Goal: Information Seeking & Learning: Learn about a topic

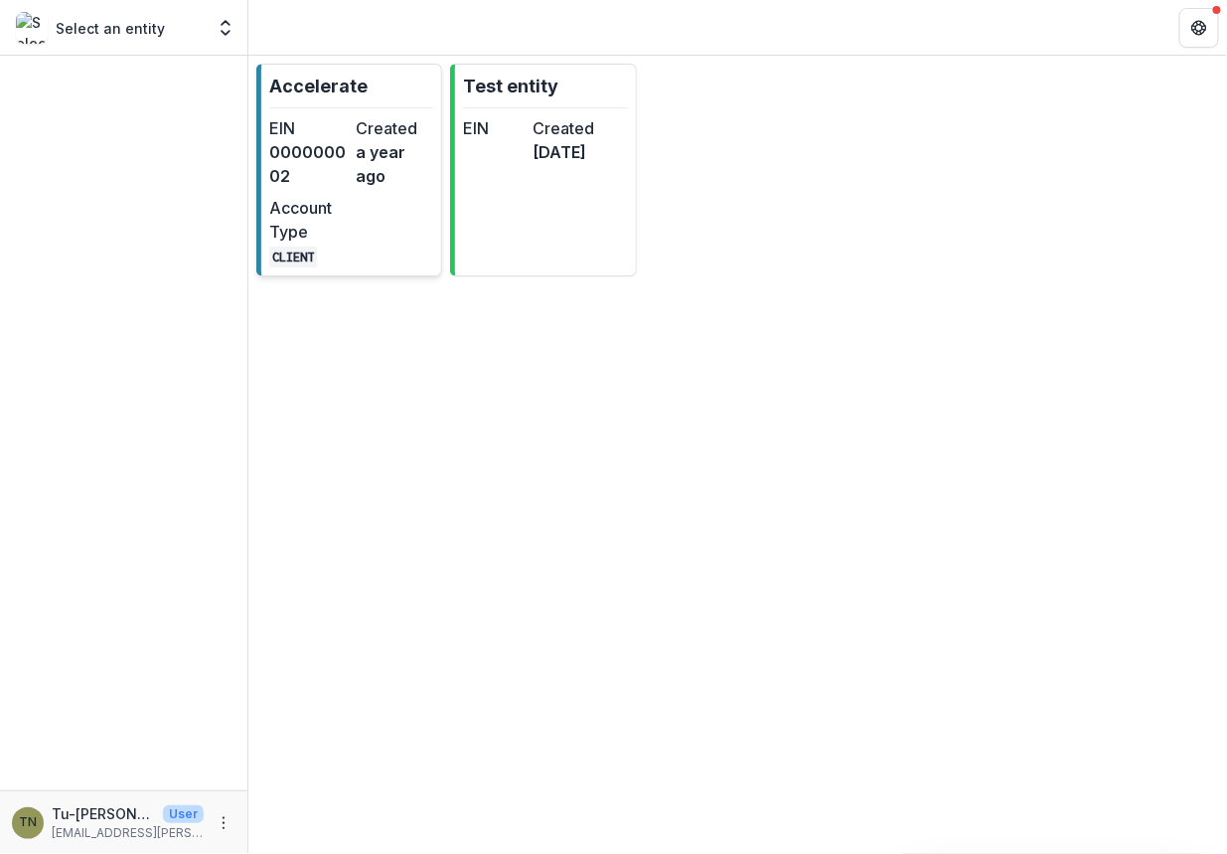
click at [365, 231] on div "EIN 000000002 Created a year ago Account Type CLIENT" at bounding box center [351, 191] width 164 height 151
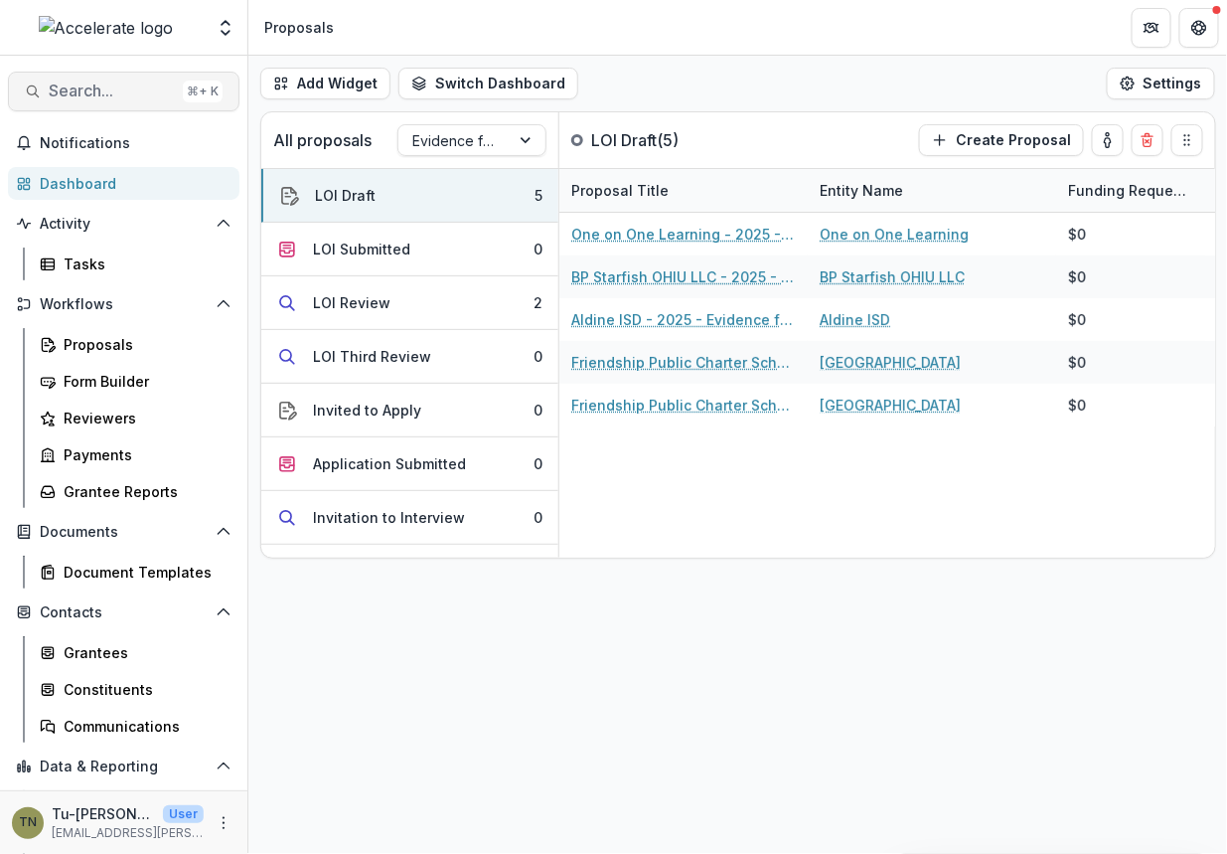
click at [109, 88] on span "Search..." at bounding box center [112, 90] width 126 height 19
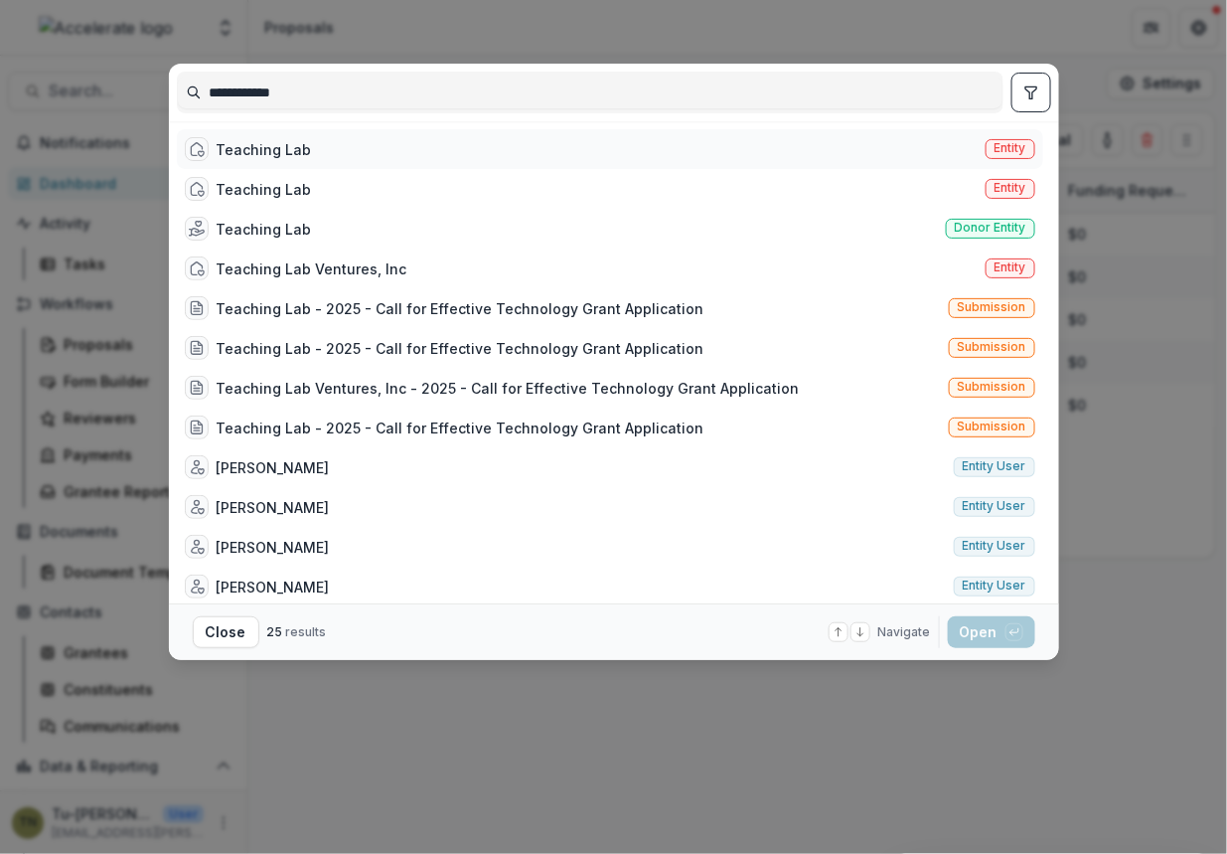
type input "**********"
click at [325, 149] on div "Teaching Lab Entity" at bounding box center [610, 149] width 867 height 40
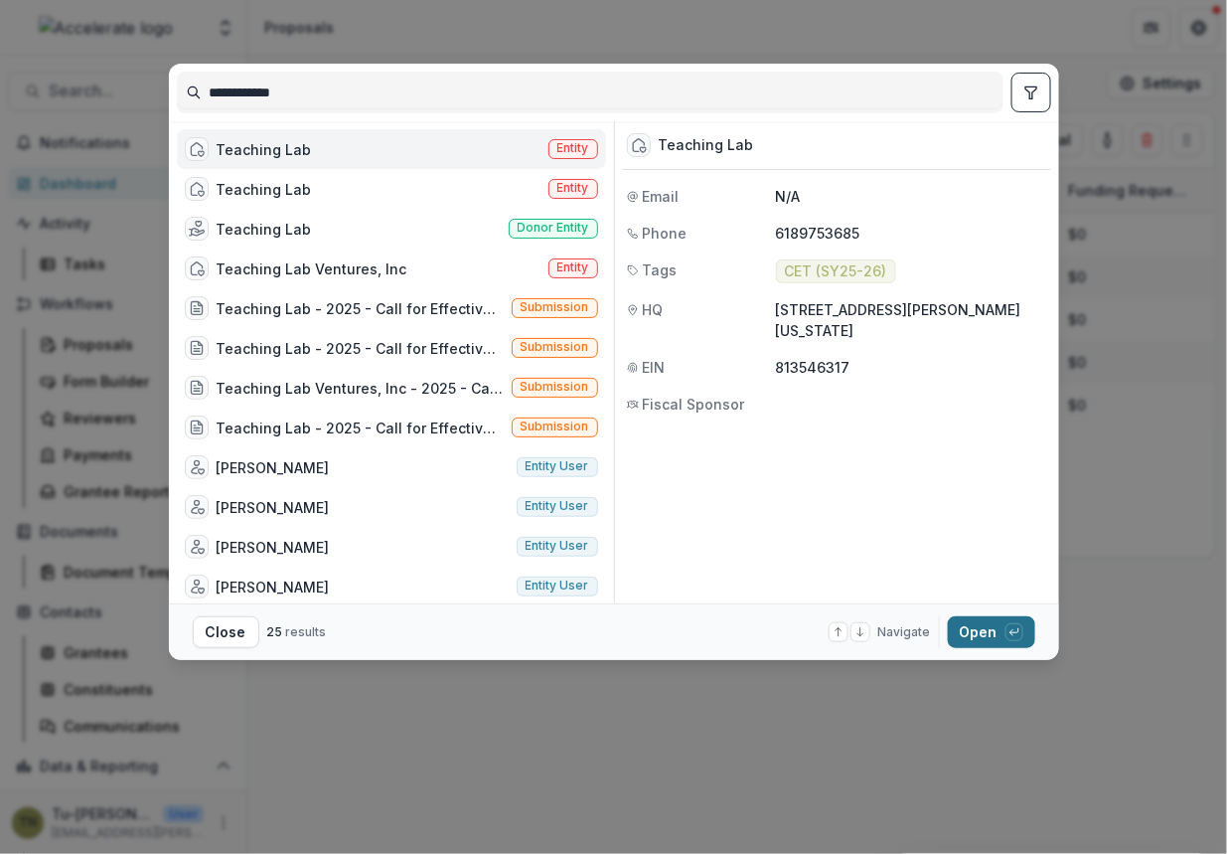
click at [979, 629] on button "Open with enter key" at bounding box center [991, 632] width 87 height 32
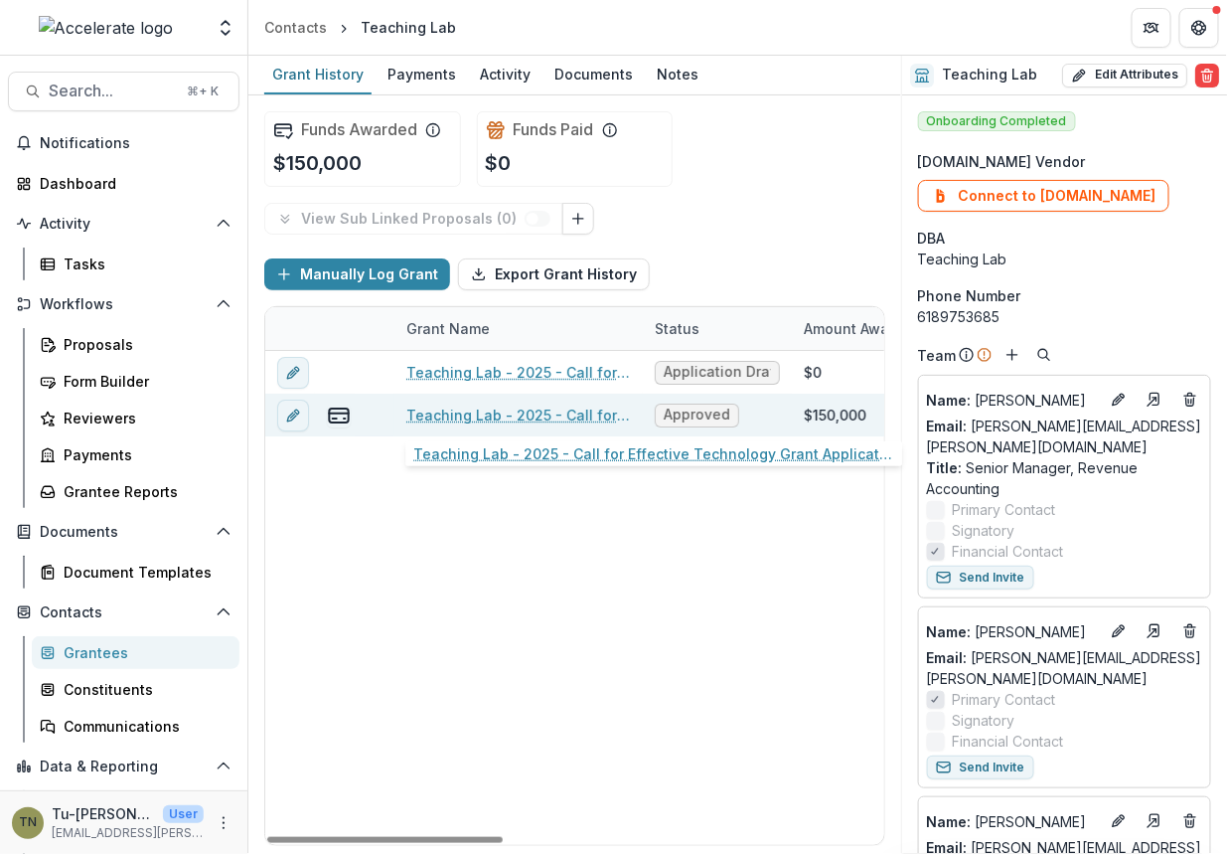
click at [568, 410] on link "Teaching Lab - 2025 - Call for Effective Technology Grant Application" at bounding box center [518, 414] width 225 height 21
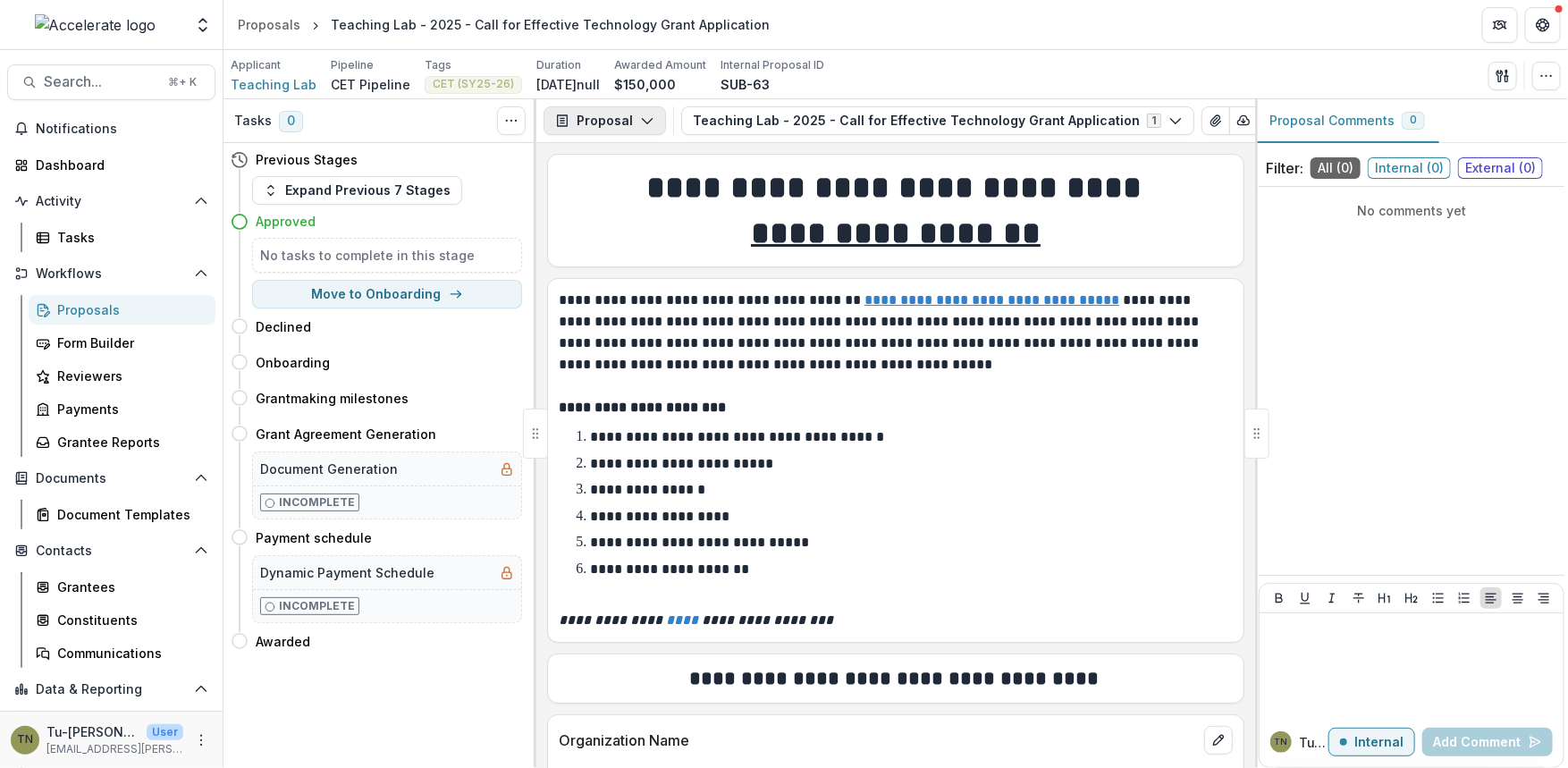
click at [607, 120] on button "Proposal" at bounding box center [605, 121] width 122 height 29
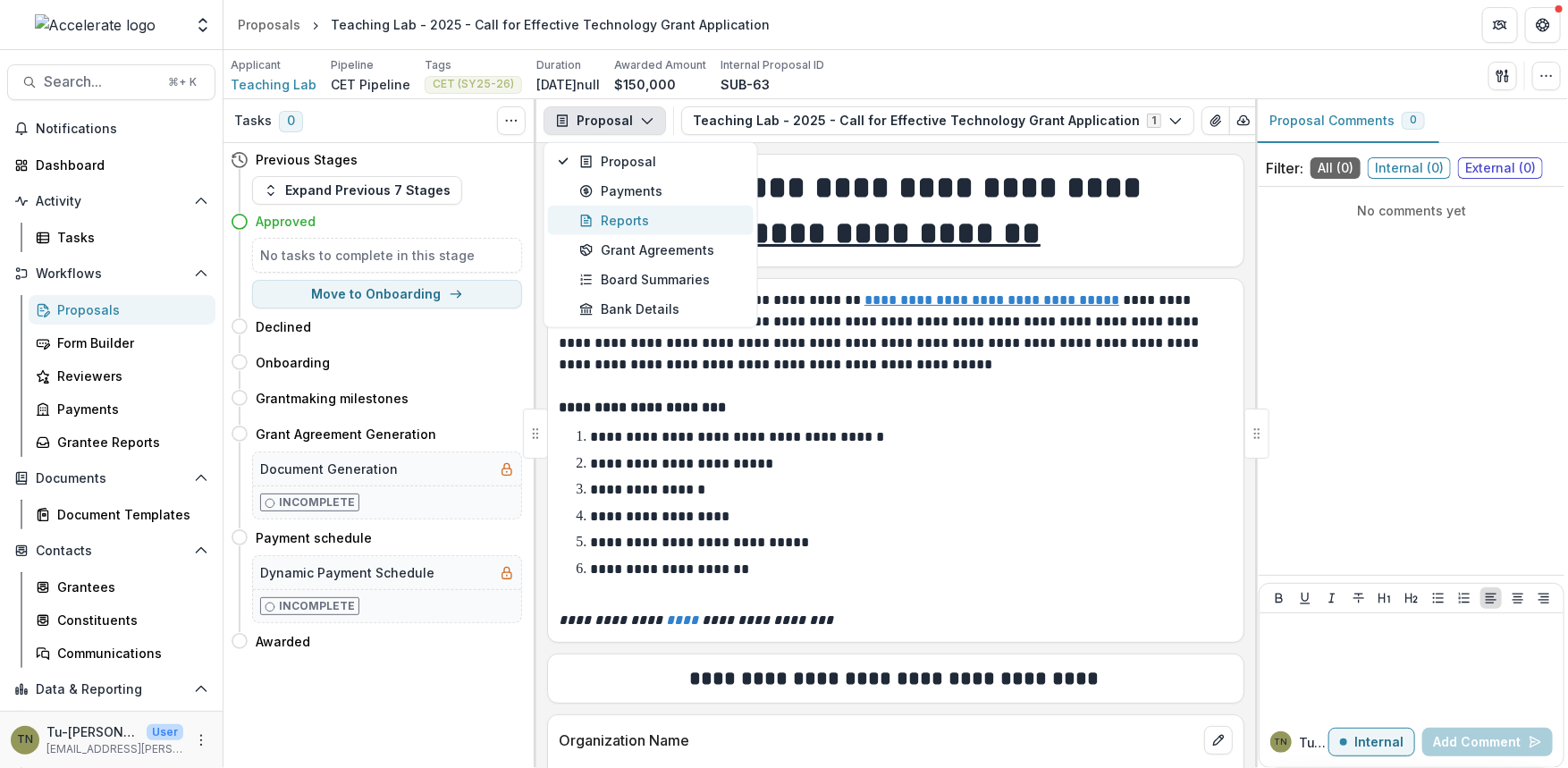
click at [614, 212] on div "Reports" at bounding box center [661, 220] width 164 height 19
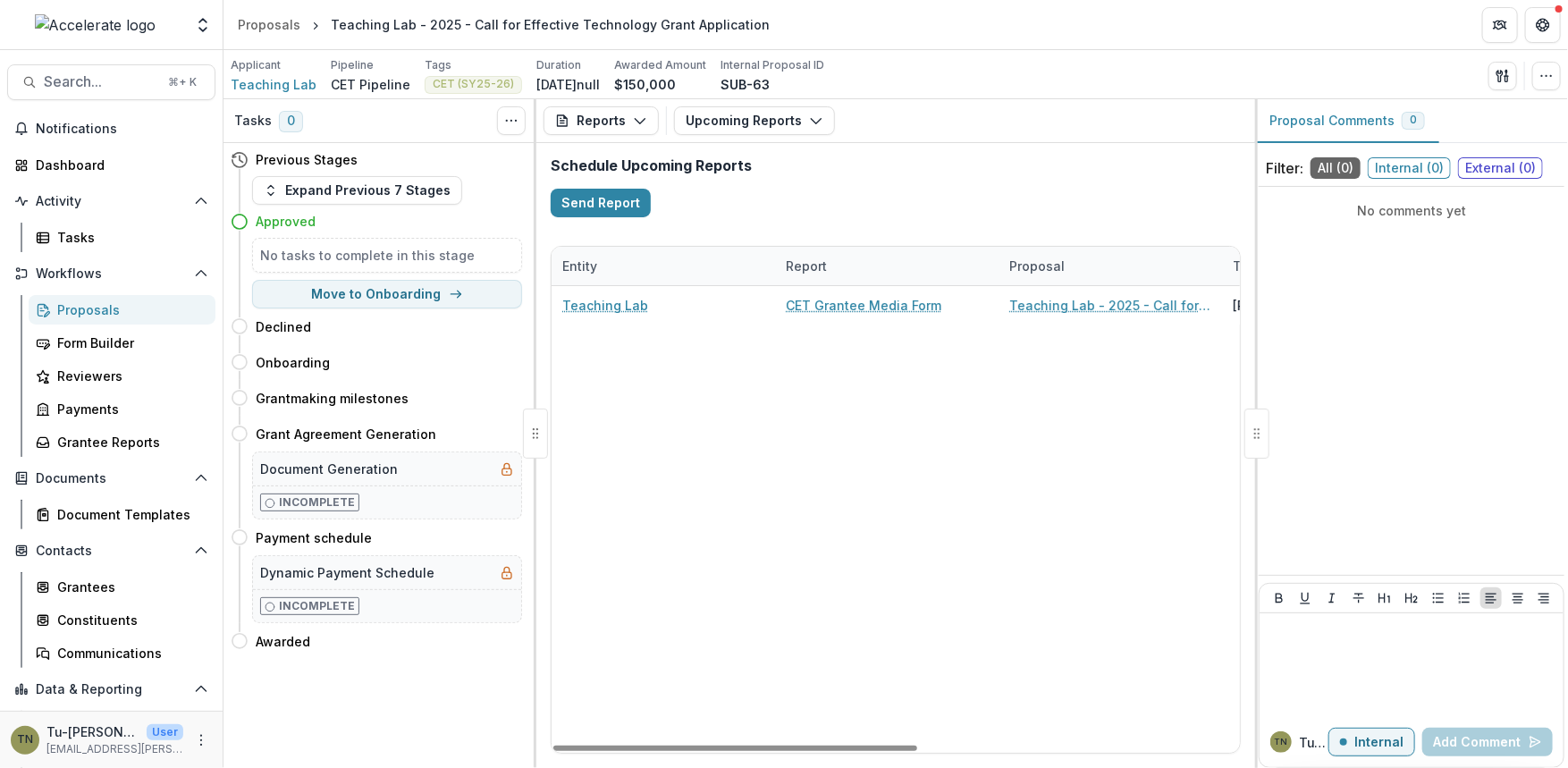
click at [763, 451] on div "Teaching Lab CET Grantee Media Form Teaching Lab - 2025 - Call for Effective Te…" at bounding box center [1199, 519] width 1296 height 467
click at [103, 84] on span "Search..." at bounding box center [101, 81] width 113 height 17
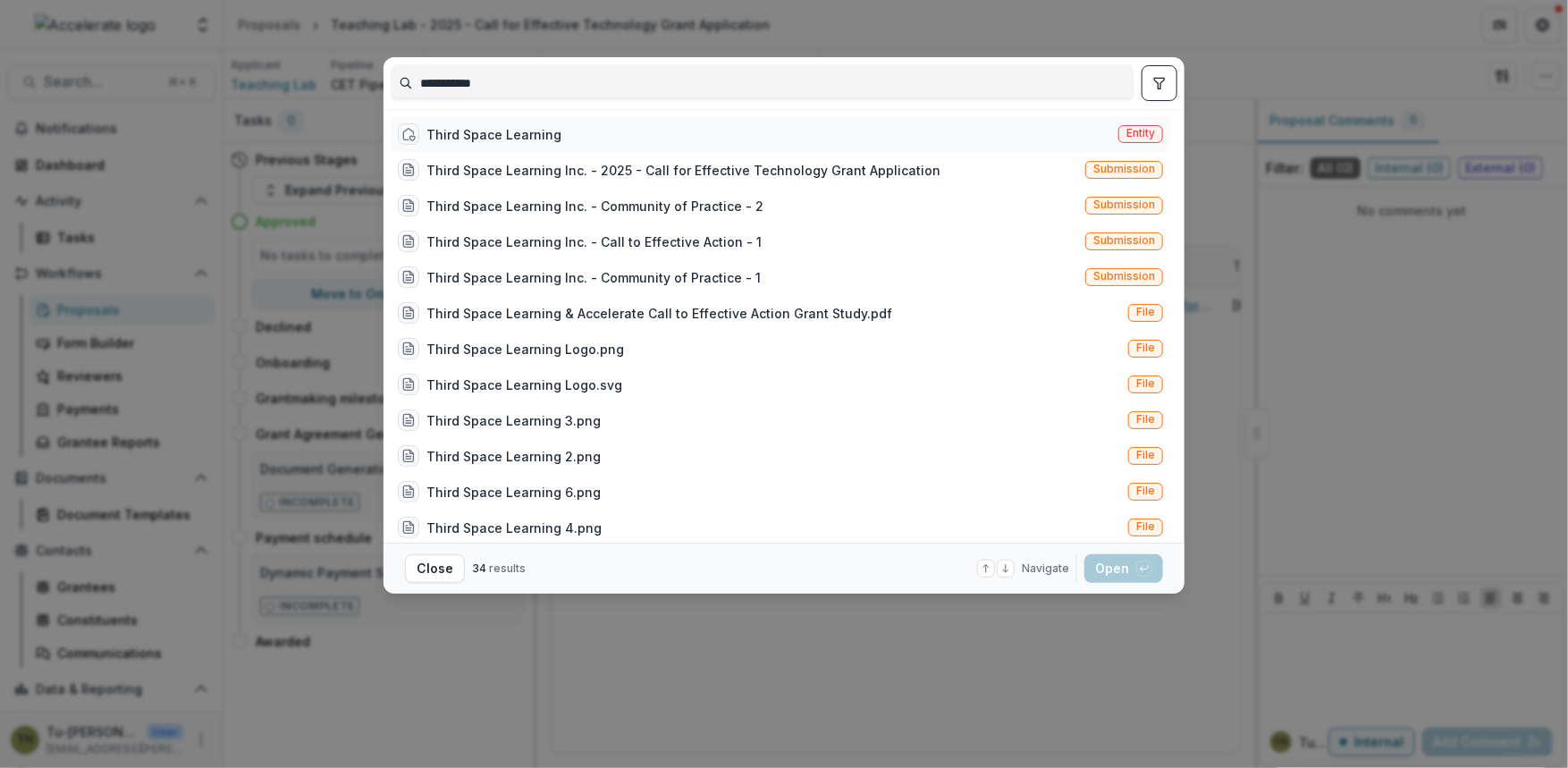
type input "**********"
click at [515, 125] on div "Third Space Learning" at bounding box center [494, 134] width 135 height 19
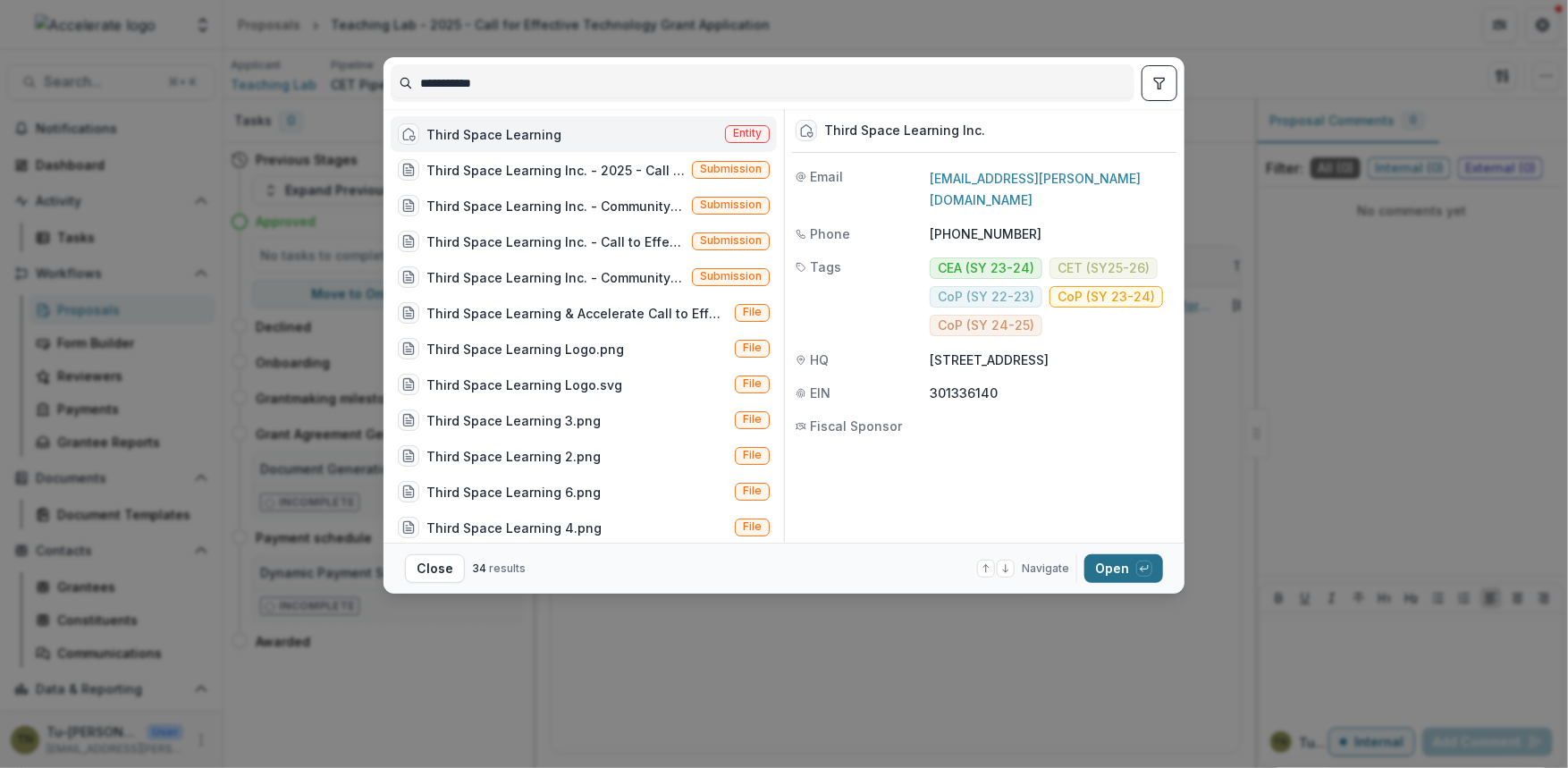
click at [1103, 571] on button "Open with enter key" at bounding box center [1124, 568] width 78 height 29
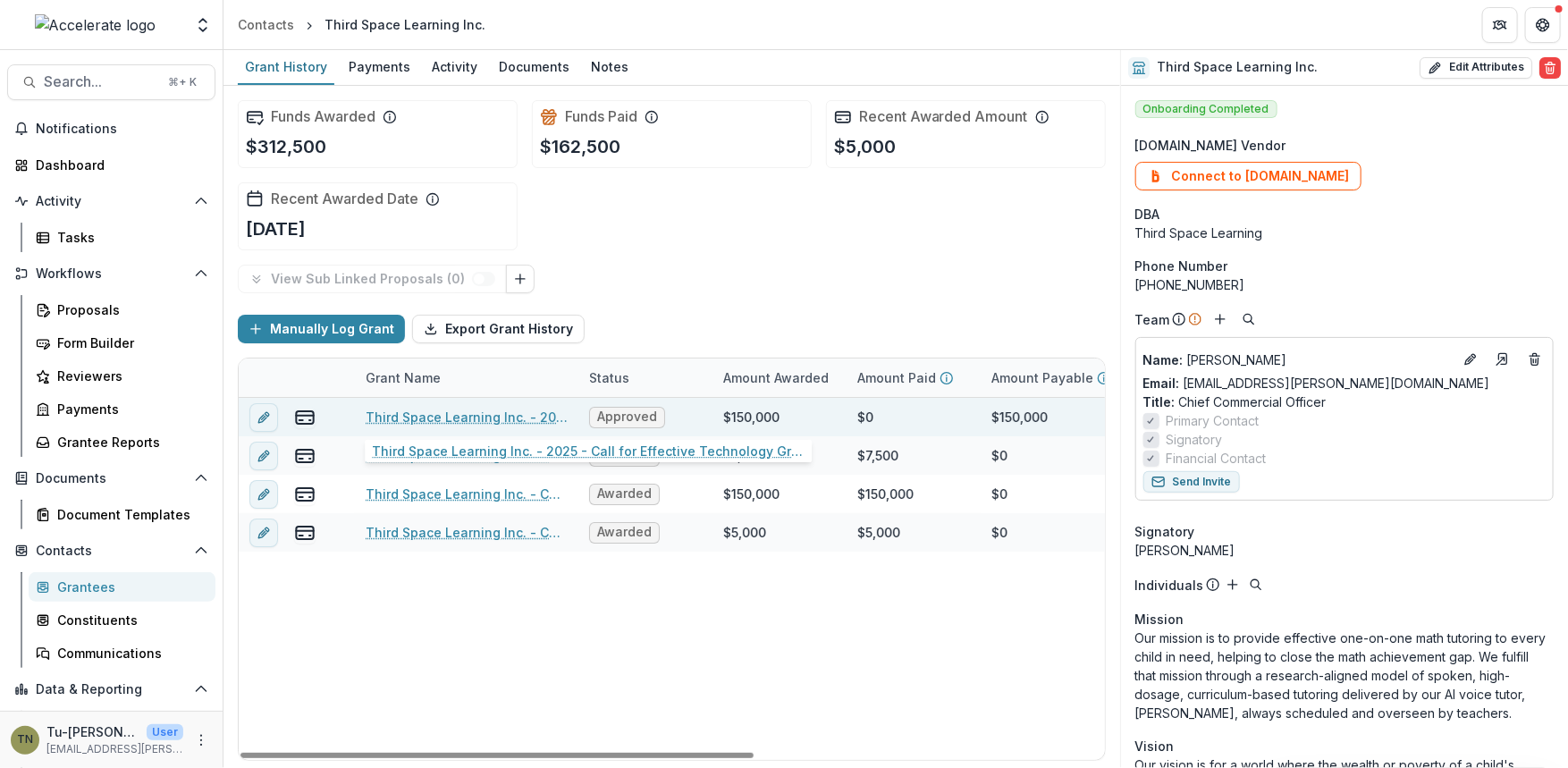
click at [465, 409] on link "Third Space Learning Inc. - 2025 - Call for Effective Technology Grant Applicat…" at bounding box center [466, 416] width 202 height 19
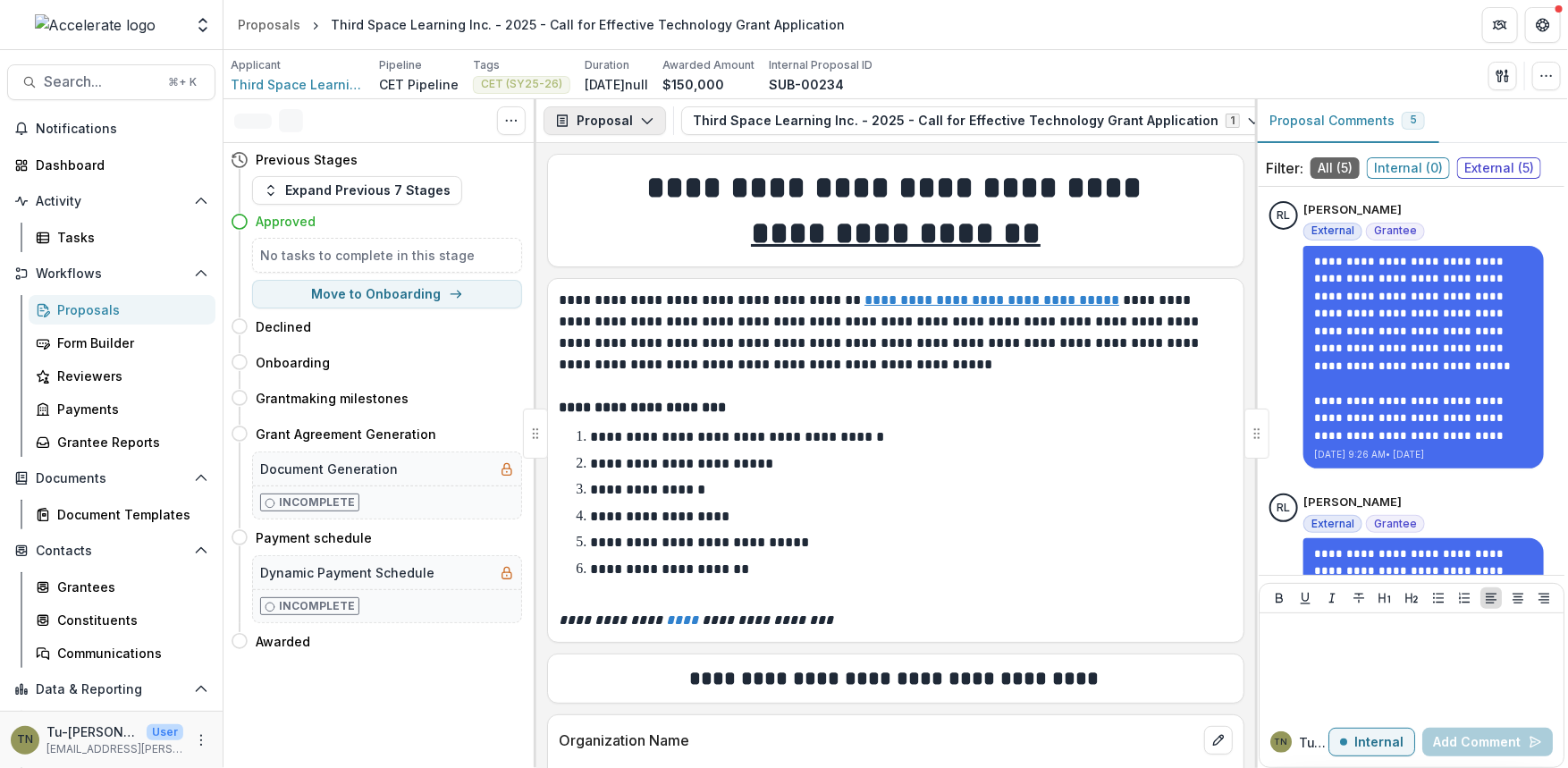
click at [641, 116] on icon "button" at bounding box center [648, 121] width 14 height 14
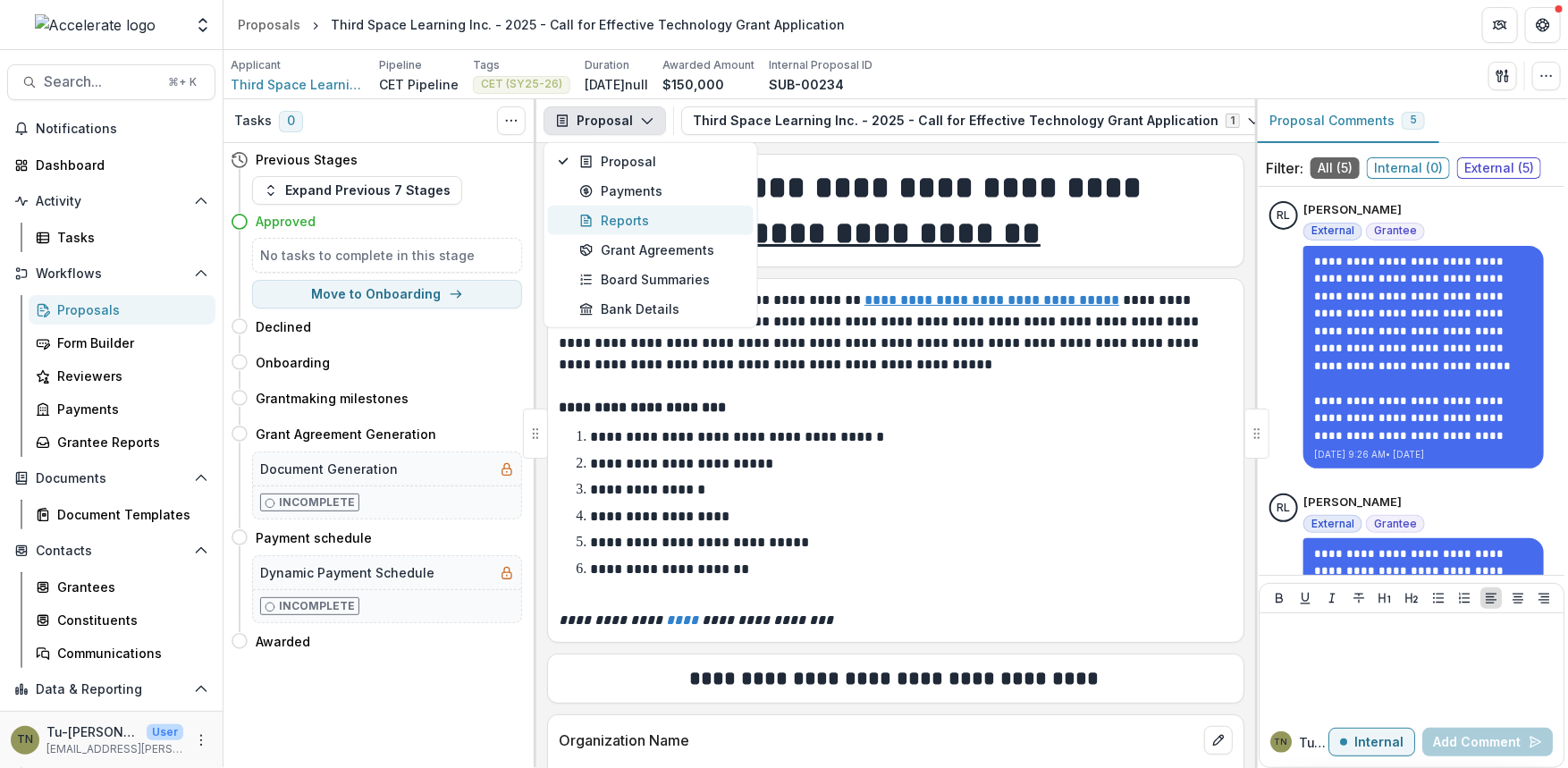
click at [620, 218] on div "Reports" at bounding box center [661, 220] width 164 height 19
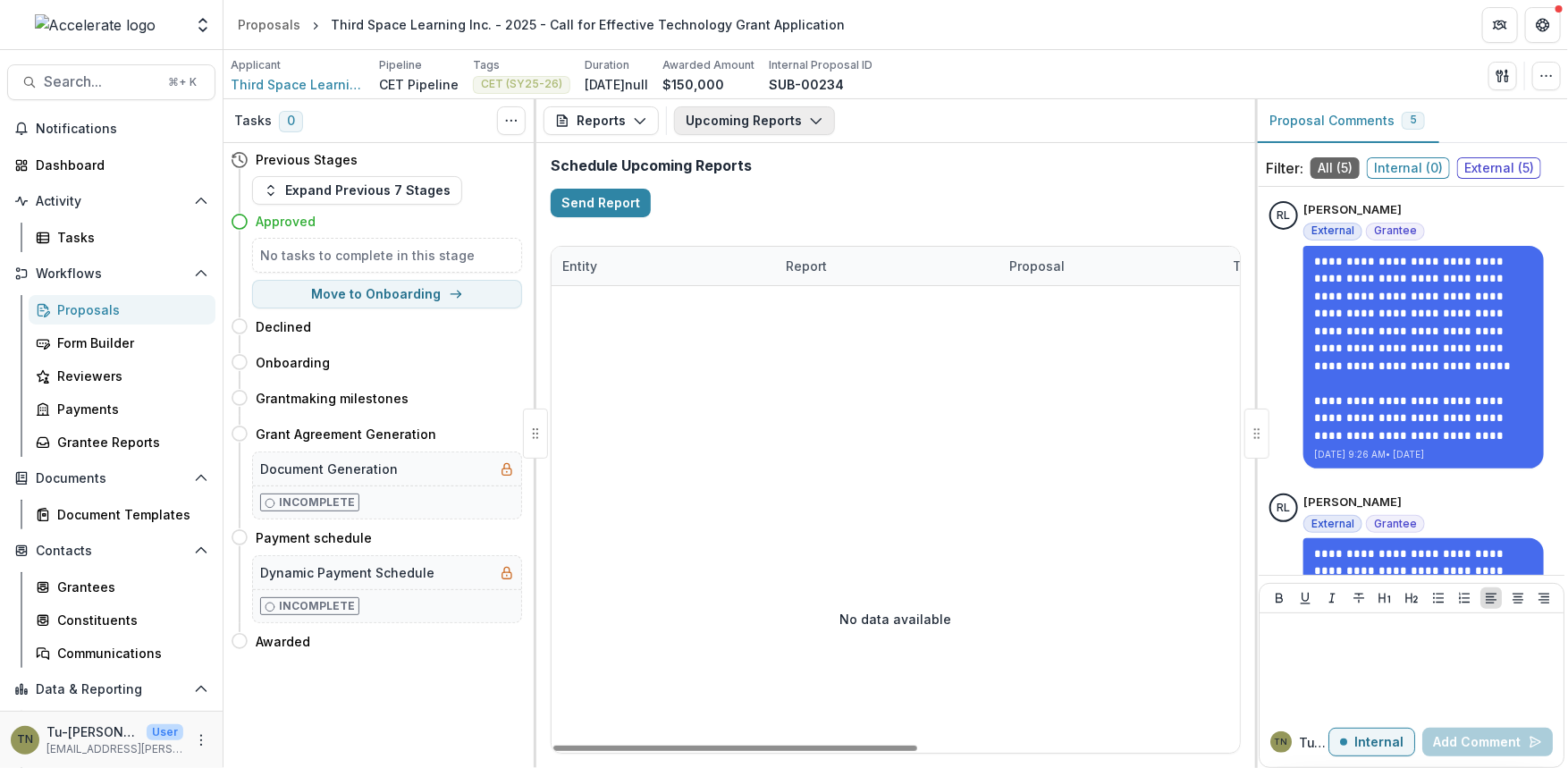
click at [809, 116] on icon "button" at bounding box center [816, 121] width 14 height 14
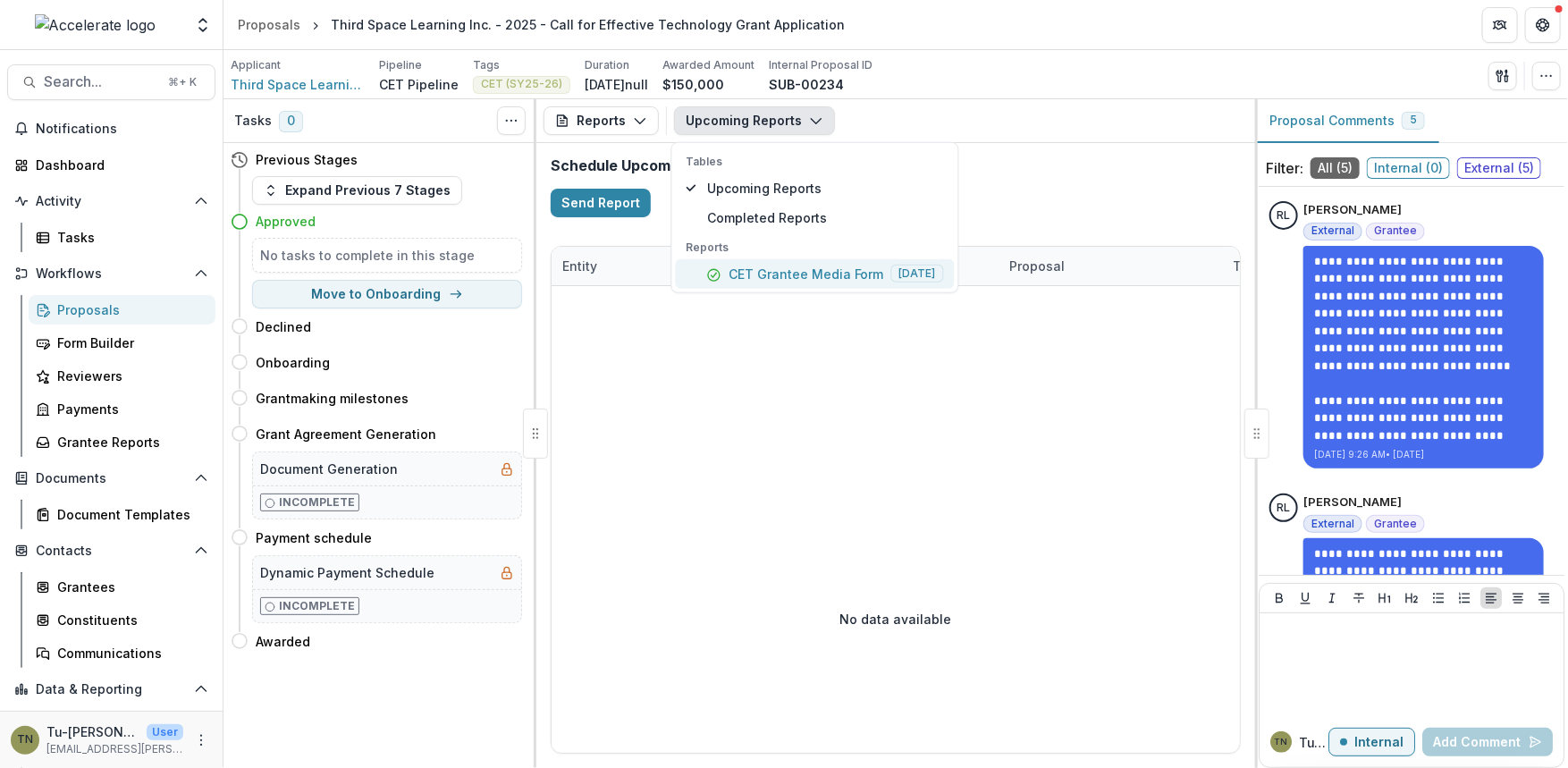
click at [786, 270] on p "CET Grantee Media Form" at bounding box center [806, 273] width 156 height 19
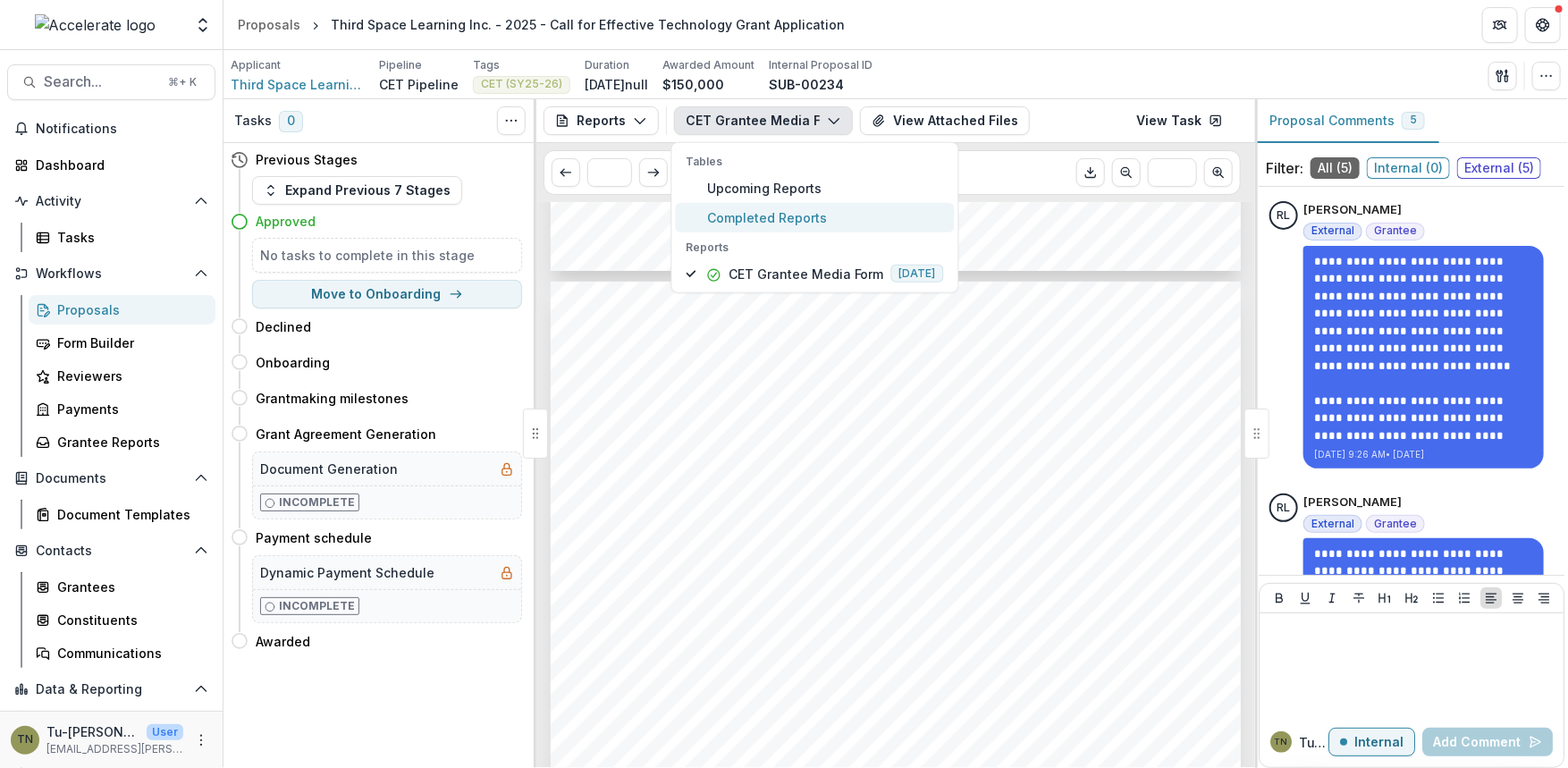
scroll to position [853, 0]
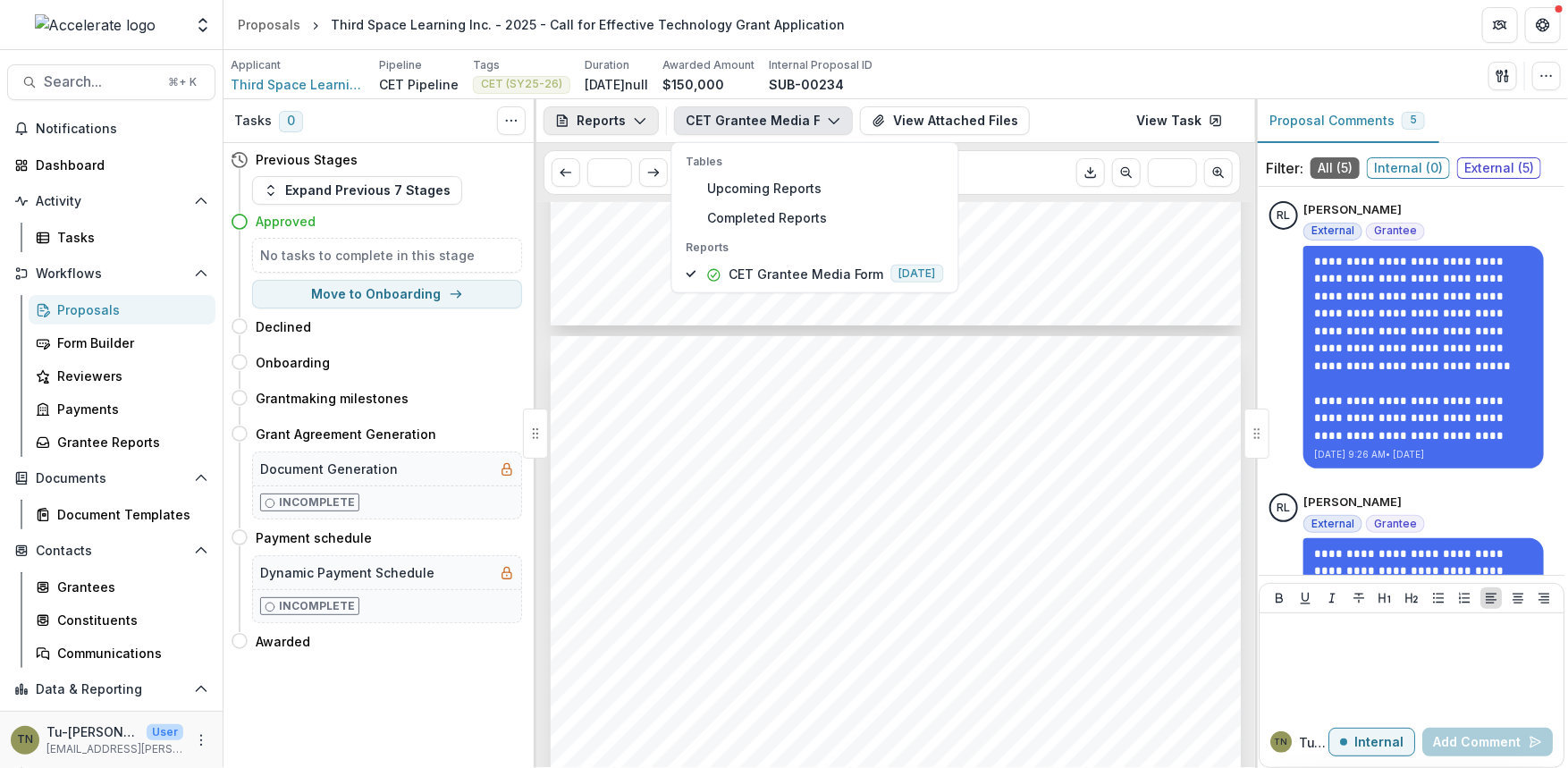
click at [608, 112] on button "Reports" at bounding box center [601, 121] width 115 height 29
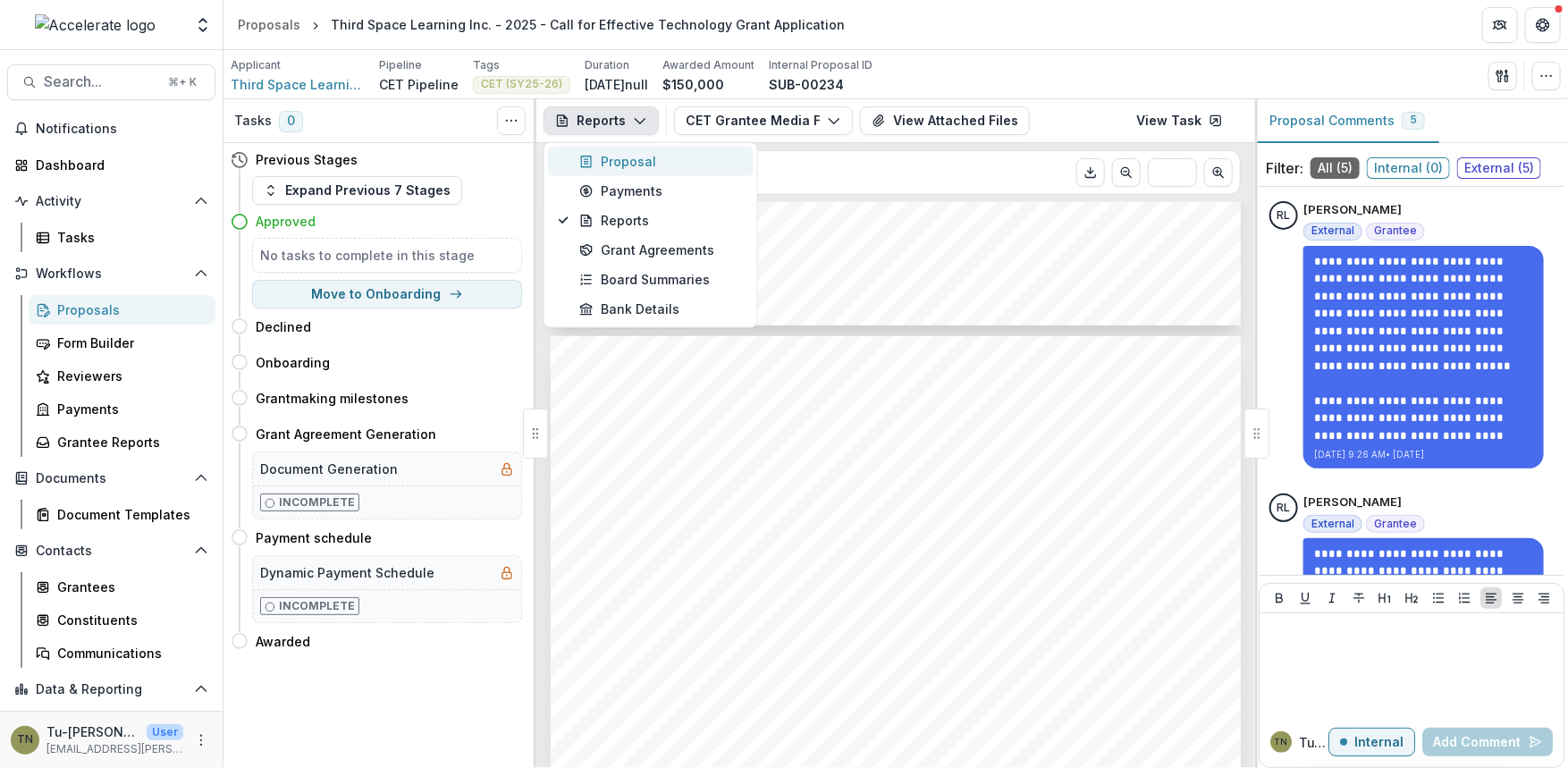
click at [617, 157] on div "Proposal" at bounding box center [661, 161] width 164 height 19
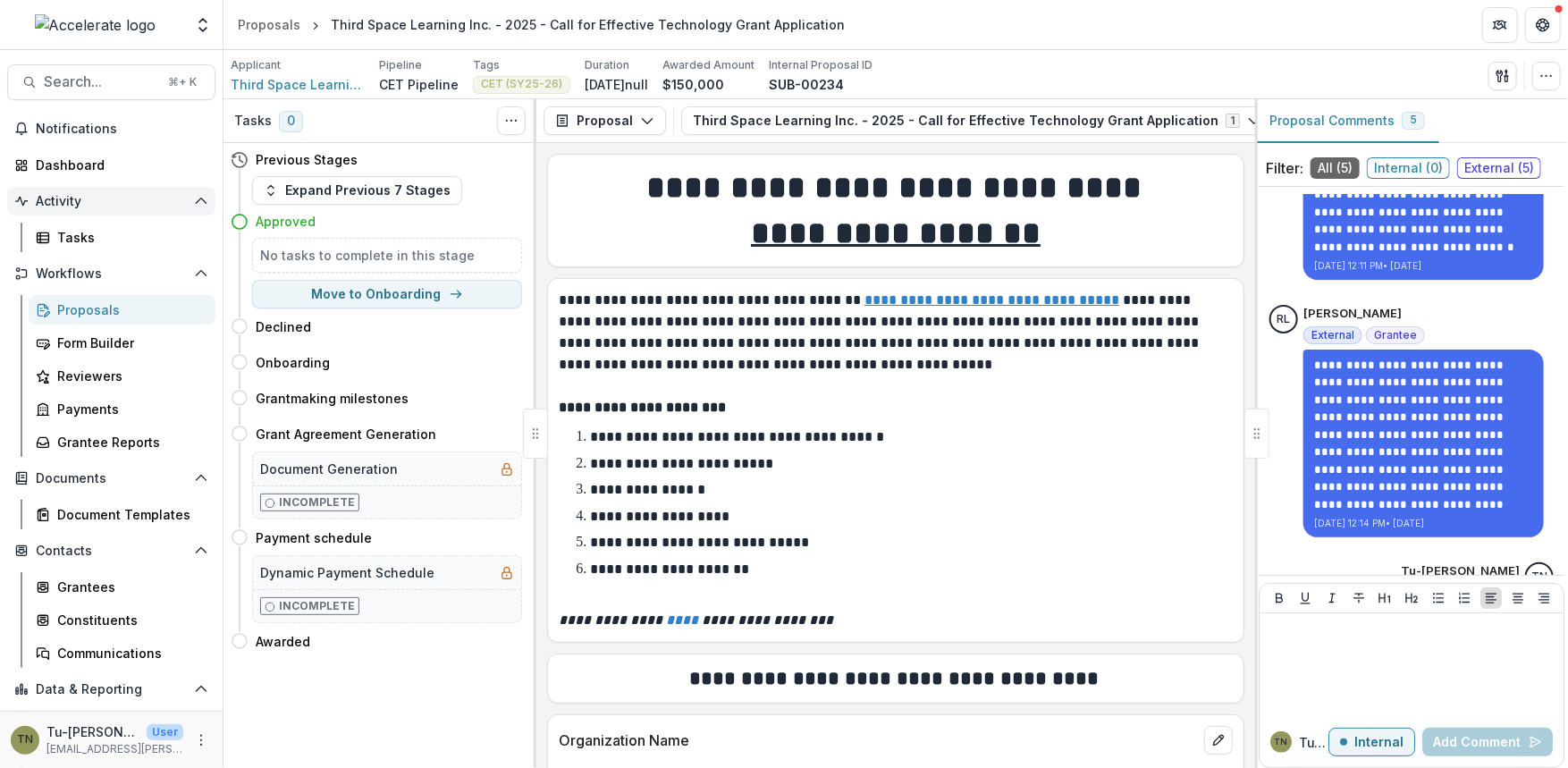
scroll to position [685, 0]
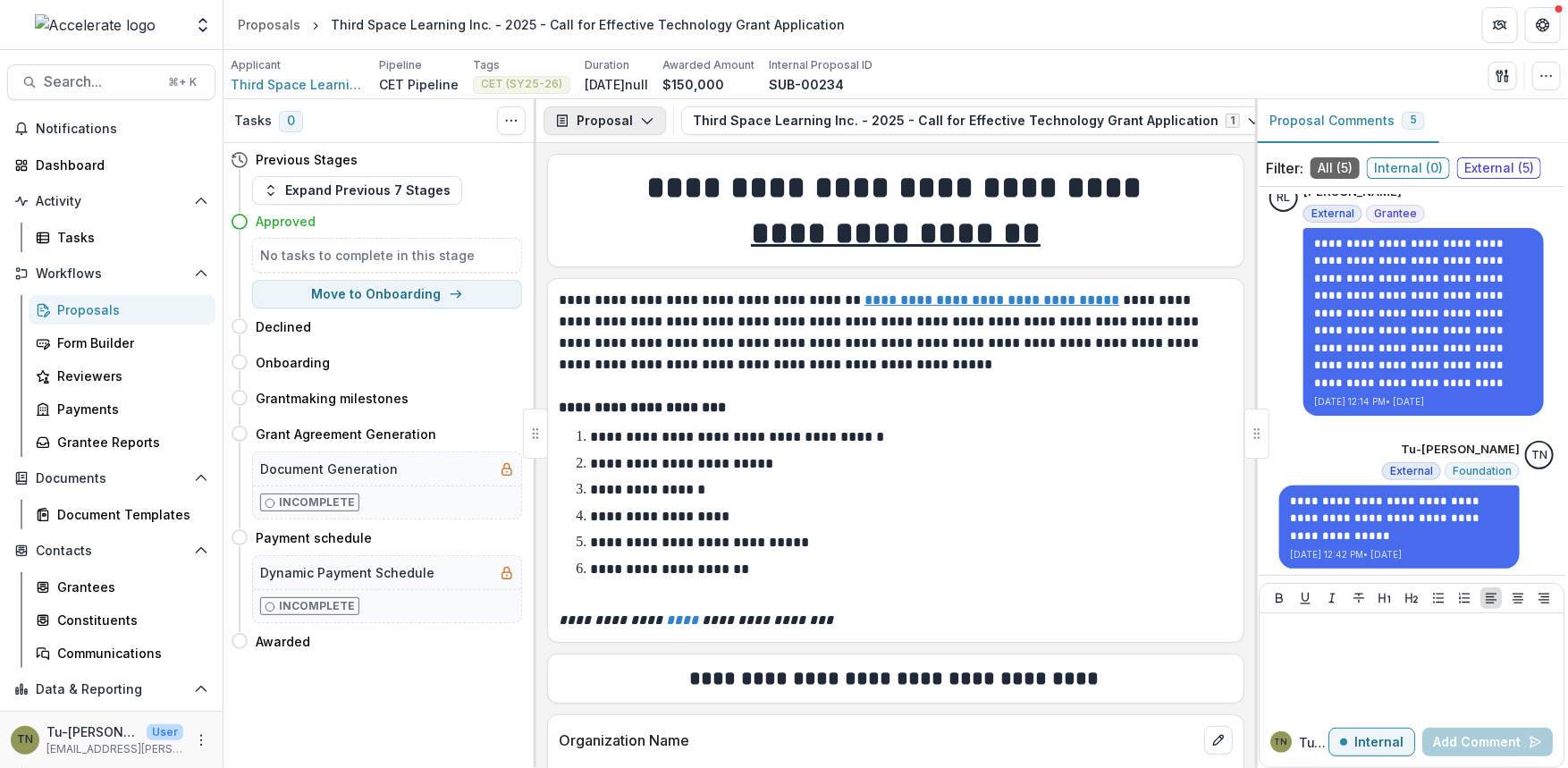
click at [623, 121] on button "Proposal" at bounding box center [605, 121] width 122 height 29
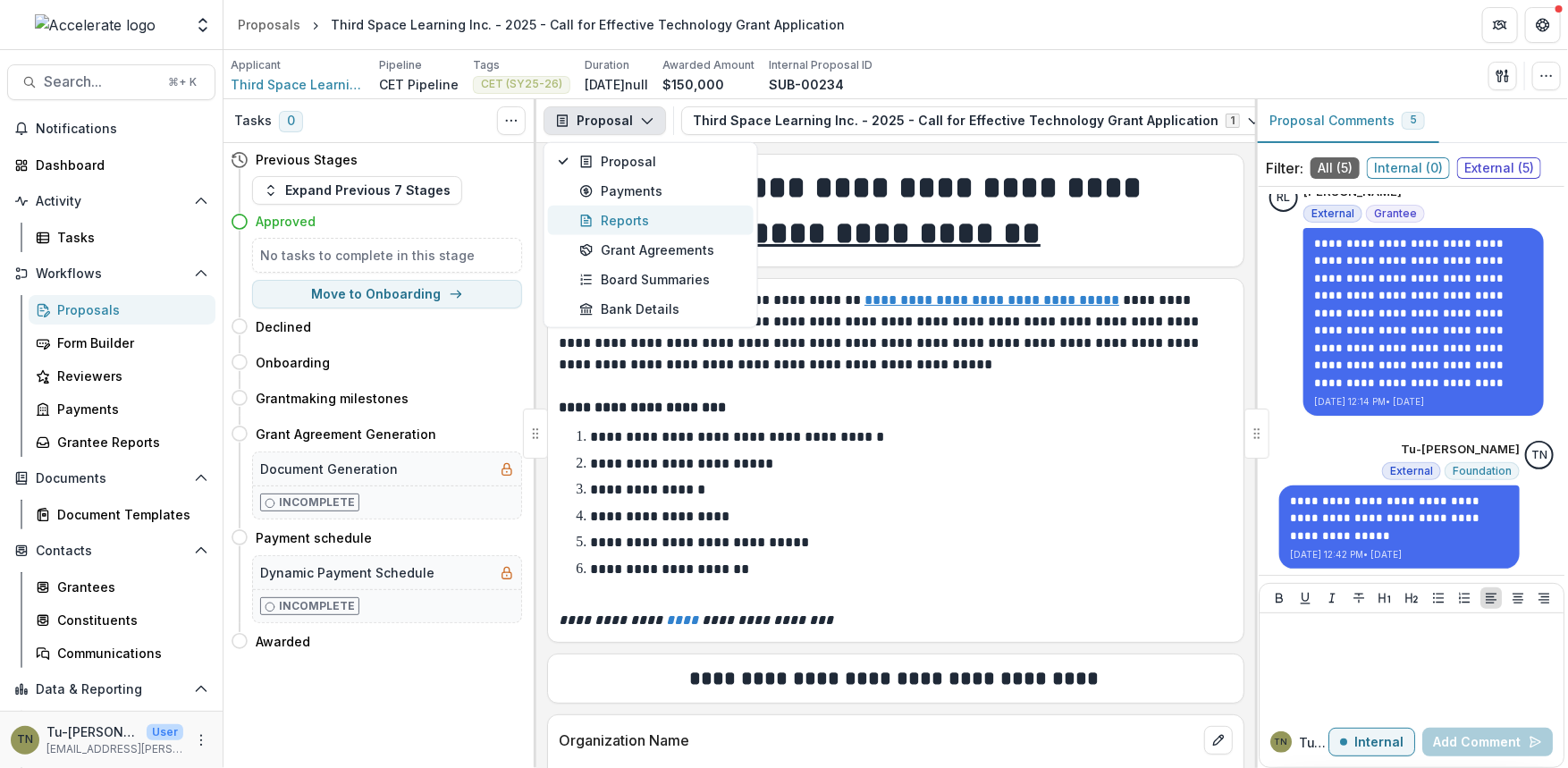
click at [649, 225] on div "Reports" at bounding box center [661, 220] width 164 height 19
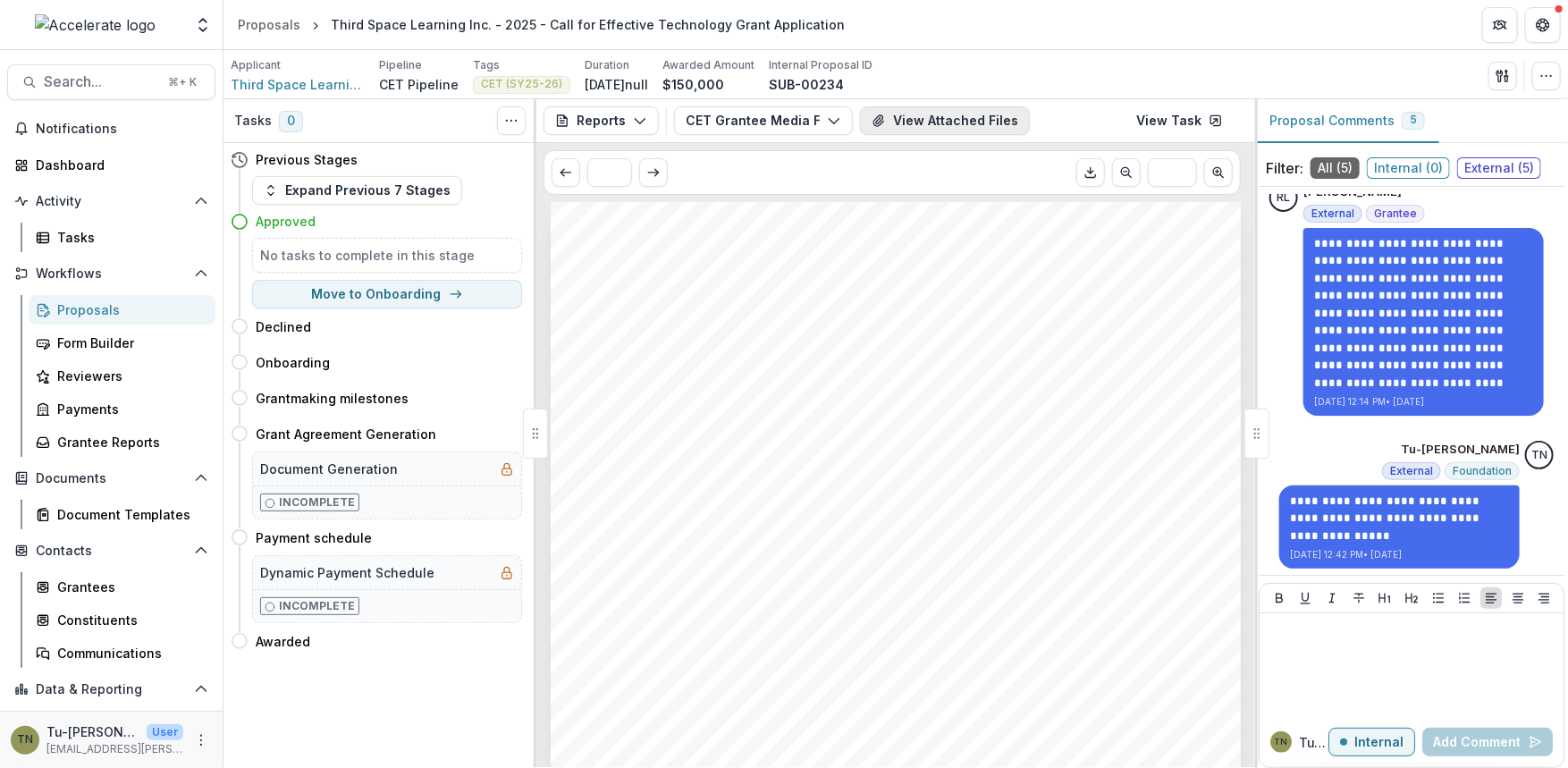
click at [903, 115] on button "View Attached Files" at bounding box center [945, 121] width 170 height 29
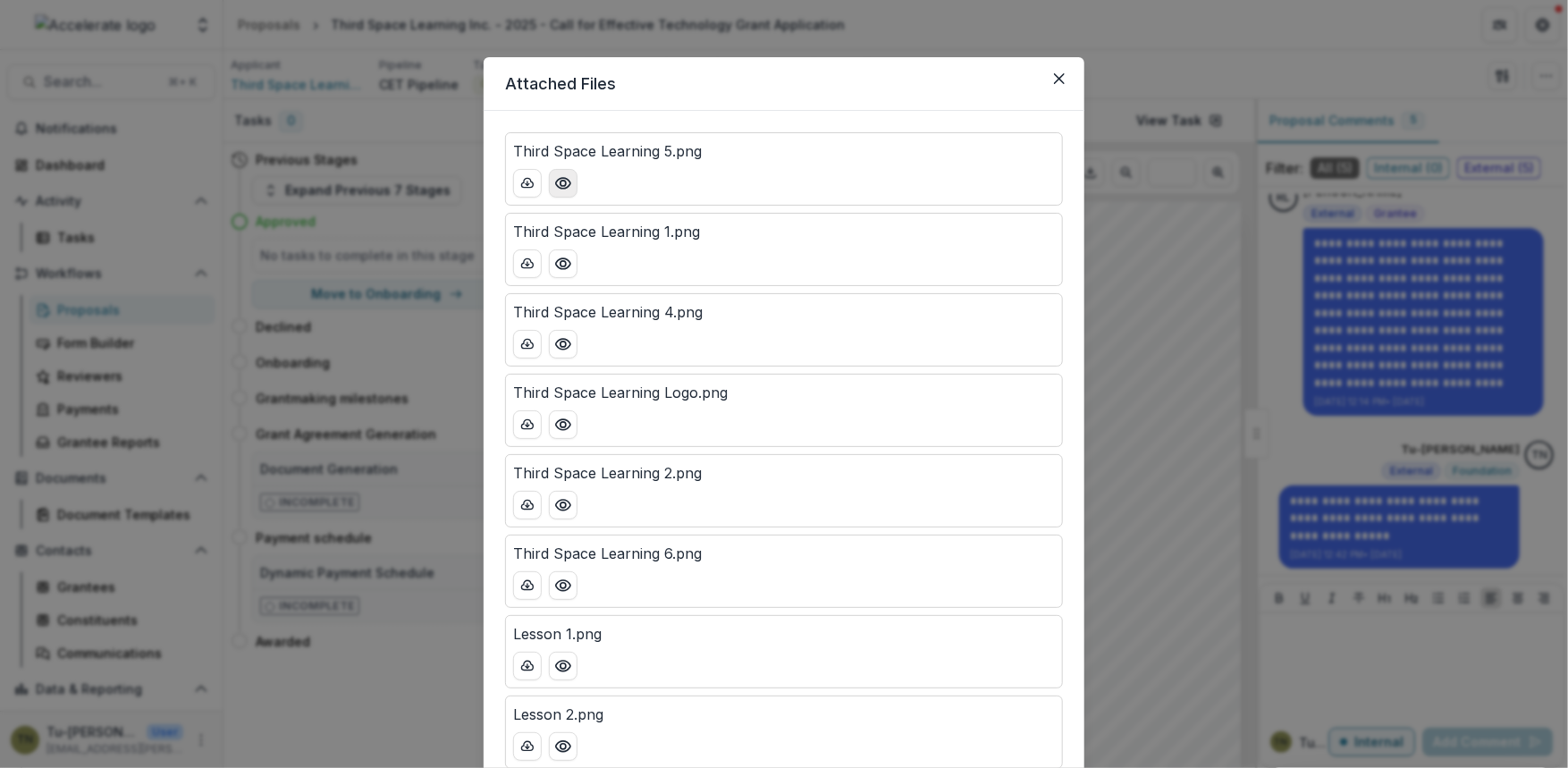
click at [563, 188] on icon "Preview Third Space Learning 5.png" at bounding box center [563, 183] width 18 height 18
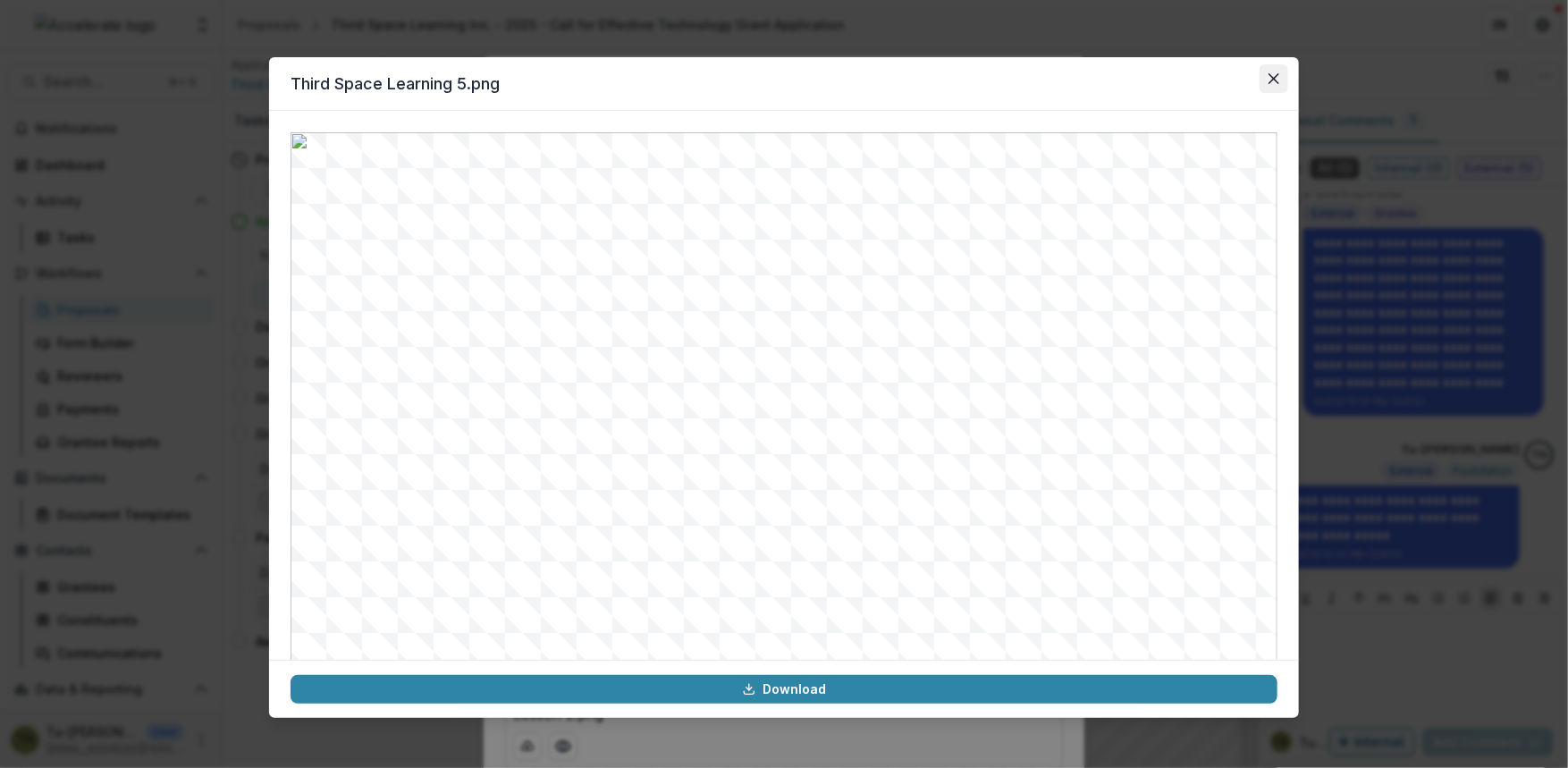
click at [1103, 72] on button "Close" at bounding box center [1274, 79] width 29 height 29
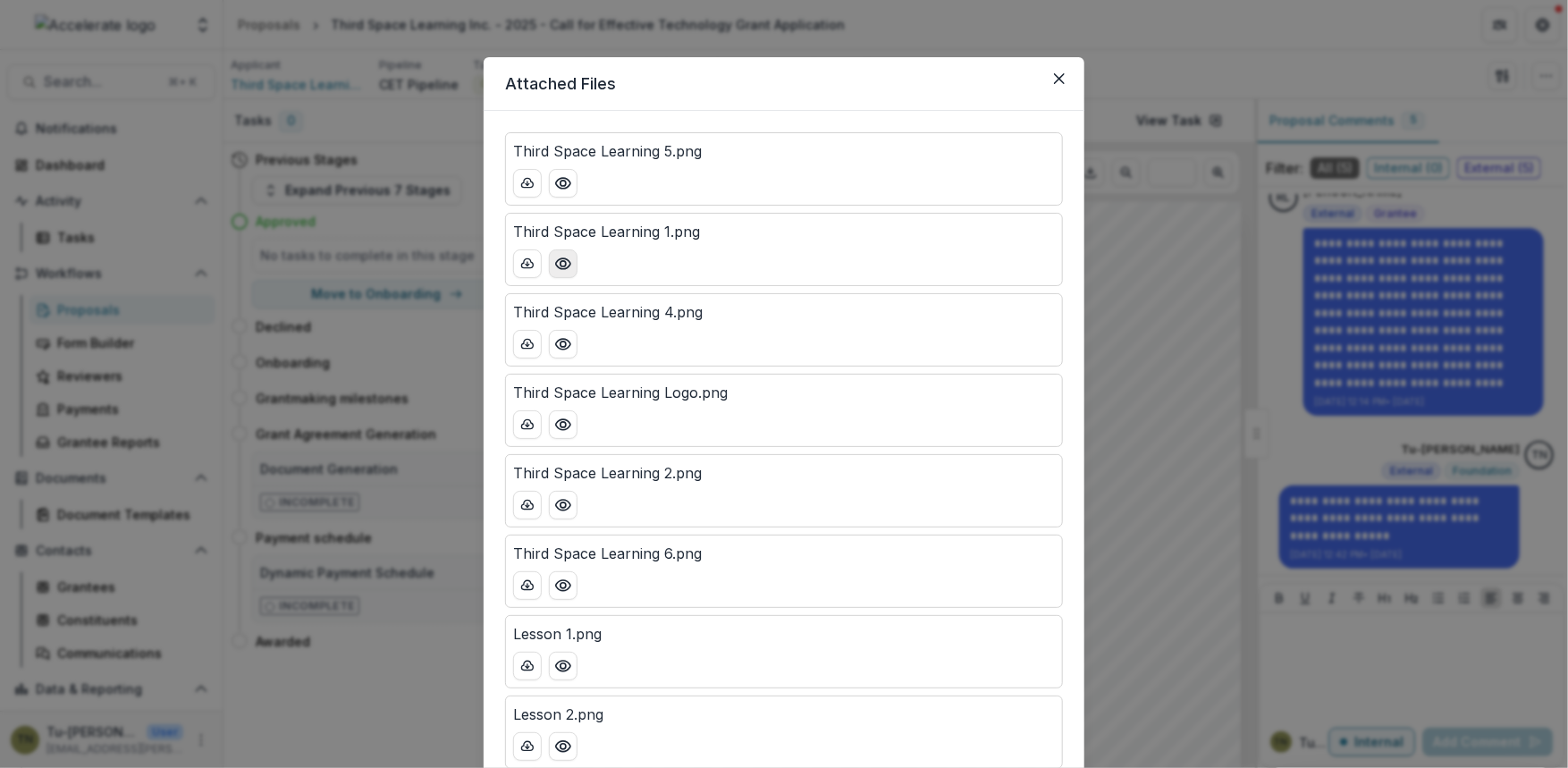
click at [561, 263] on icon "Preview Third Space Learning 1.png" at bounding box center [563, 263] width 18 height 18
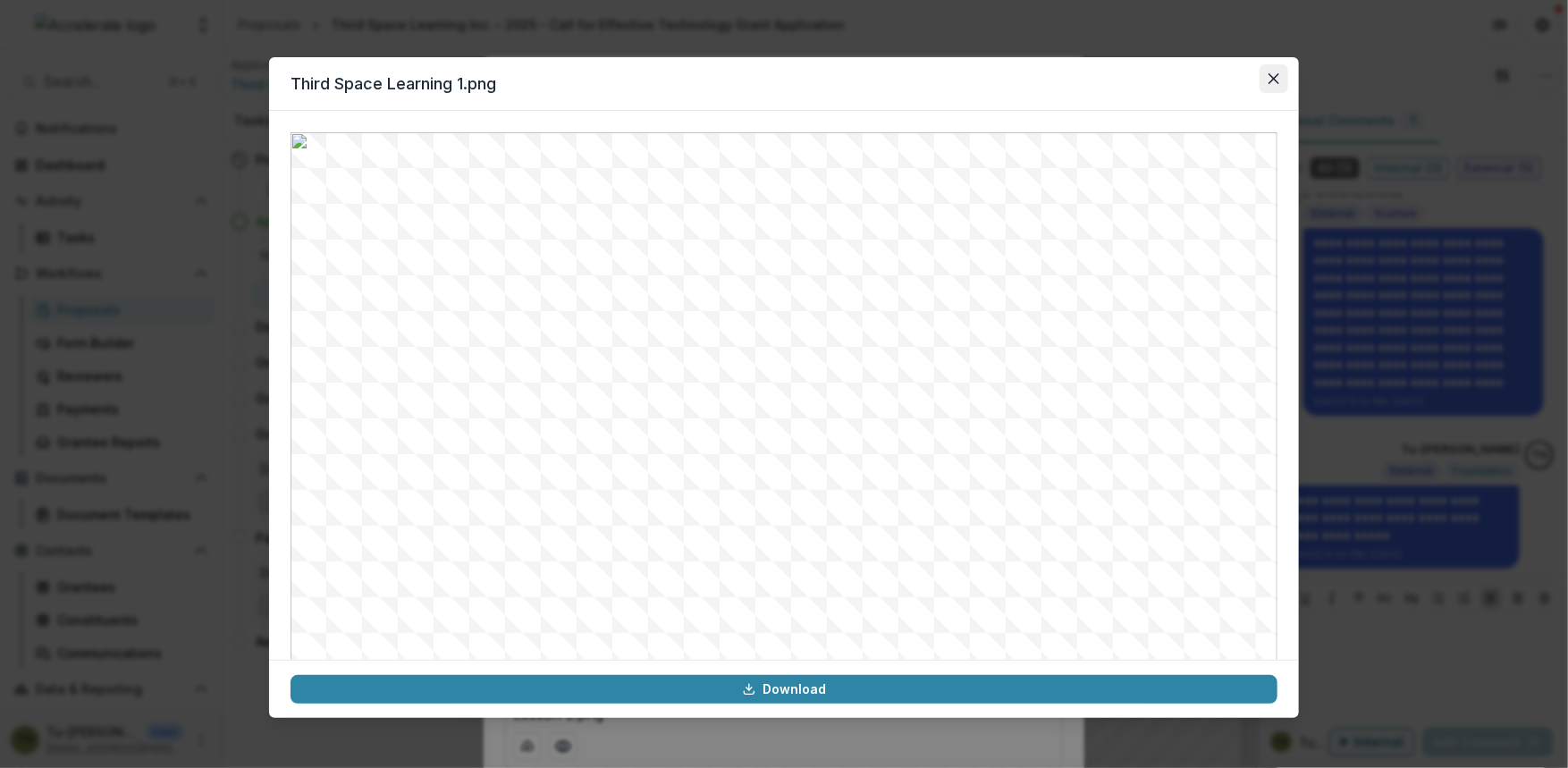
click at [1103, 85] on button "Close" at bounding box center [1274, 79] width 29 height 29
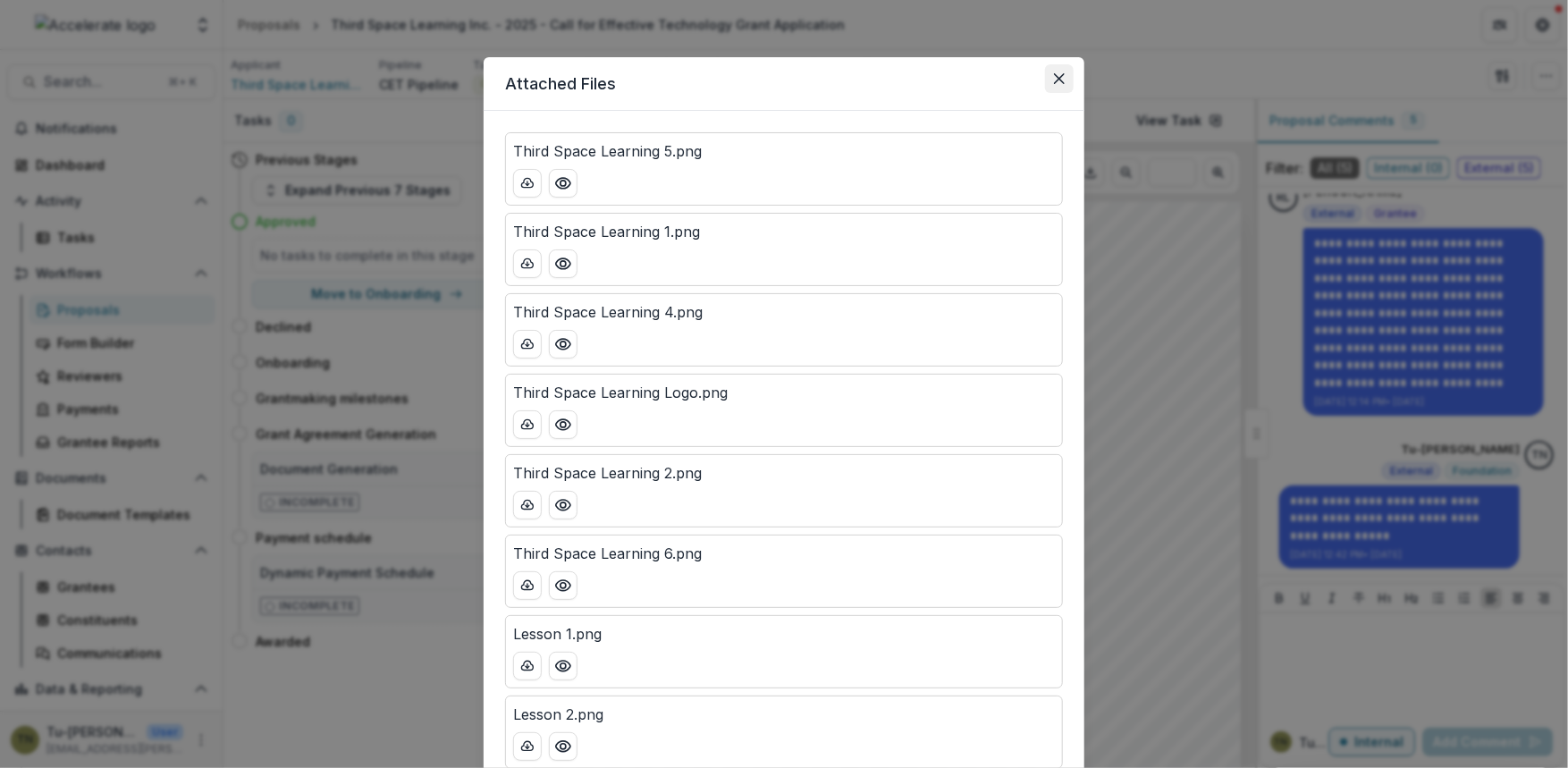
click at [1067, 76] on button "Close" at bounding box center [1060, 79] width 29 height 29
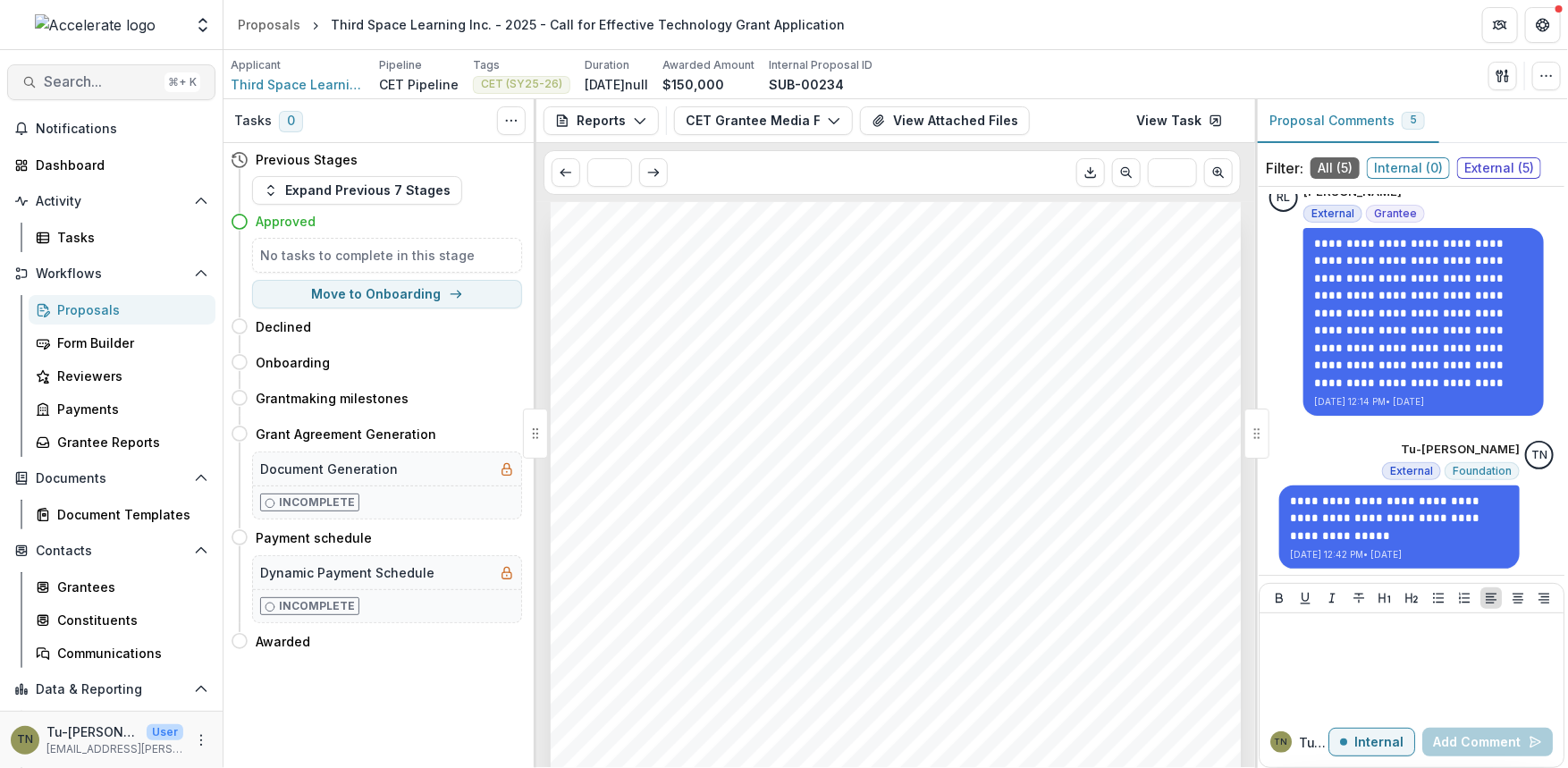
click at [94, 82] on span "Search..." at bounding box center [101, 81] width 113 height 17
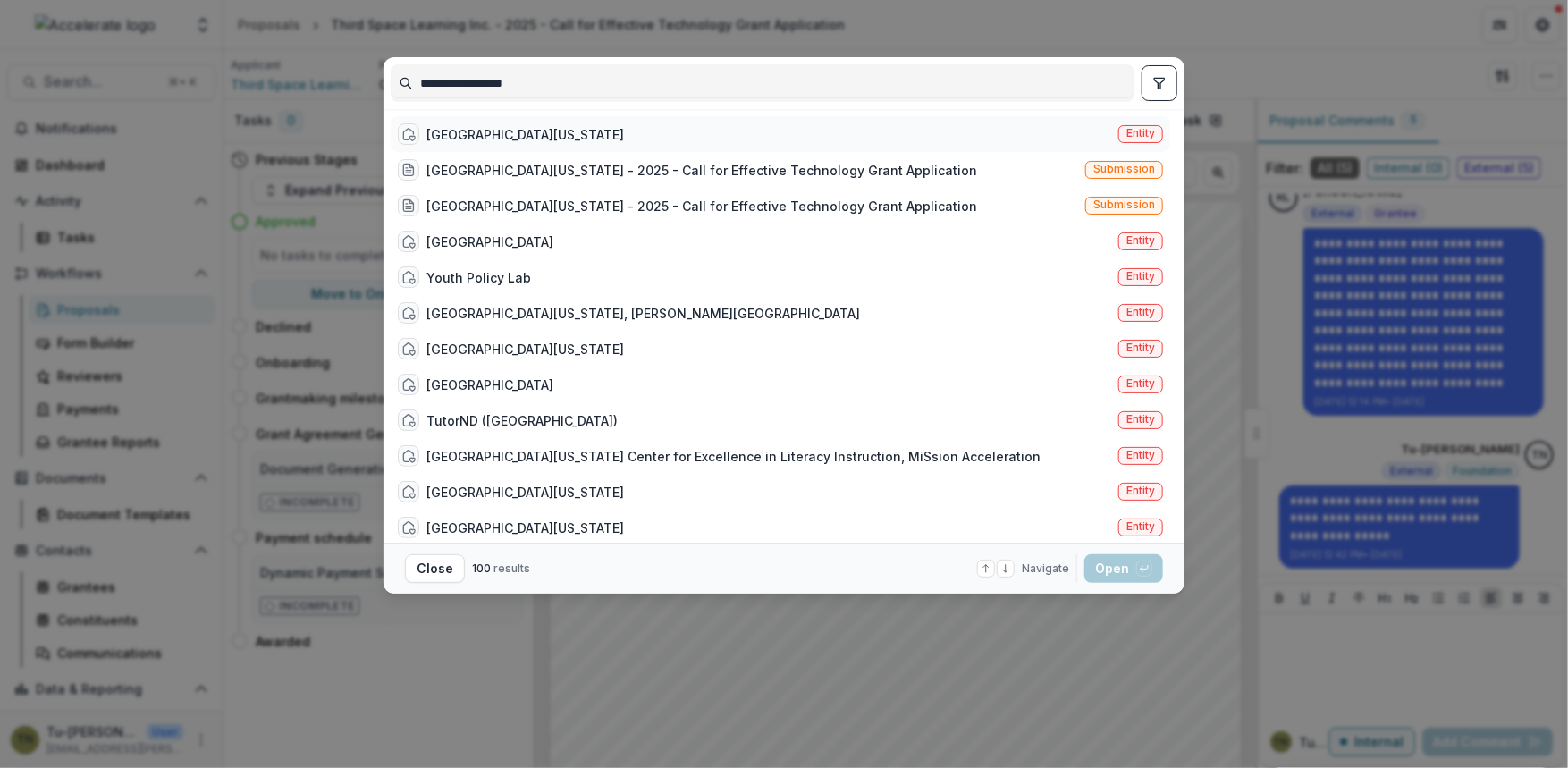
type input "**********"
click at [447, 136] on div "[GEOGRAPHIC_DATA][US_STATE]" at bounding box center [525, 134] width 198 height 19
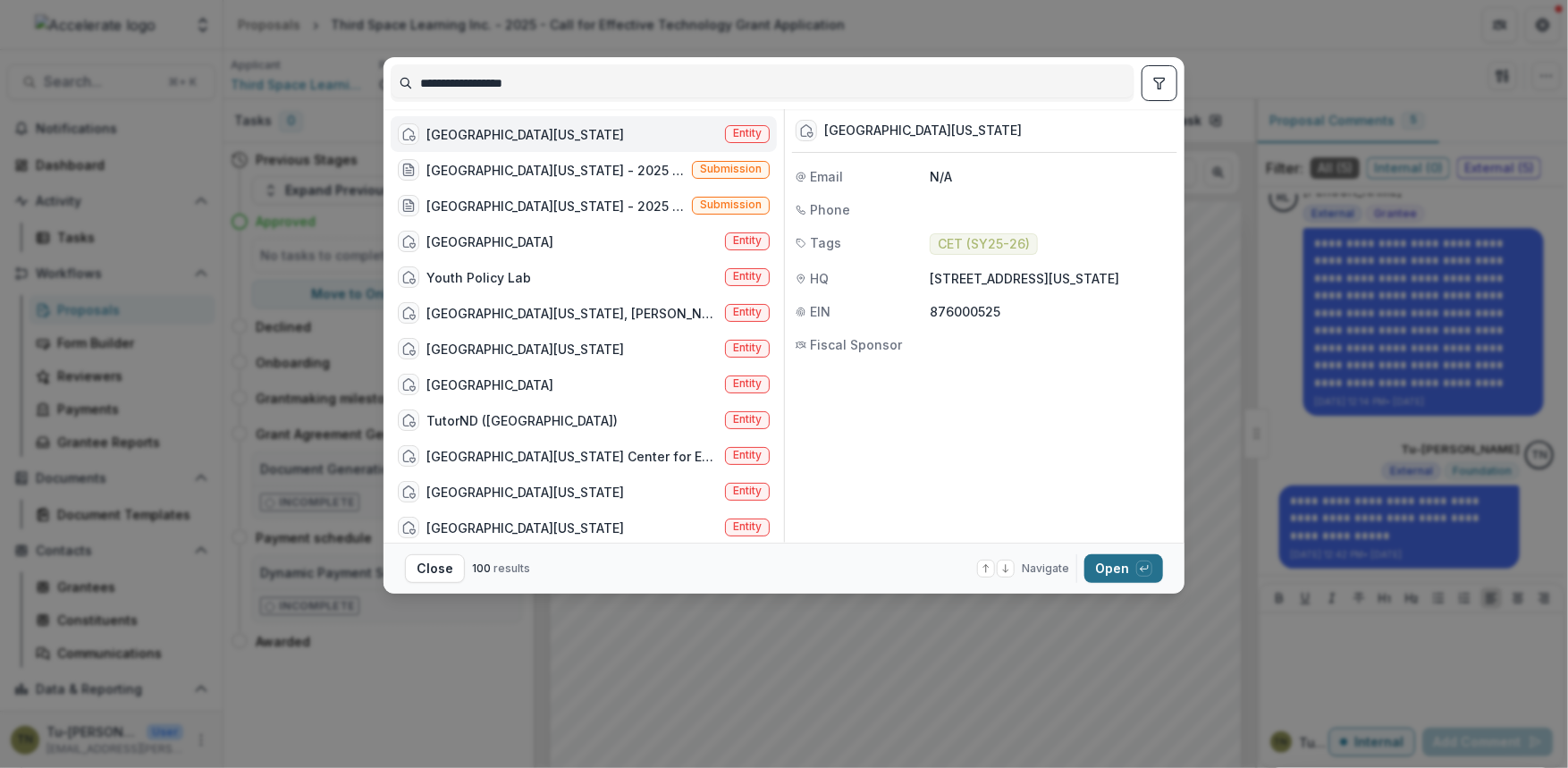
click at [1103, 568] on button "Open with enter key" at bounding box center [1124, 568] width 78 height 29
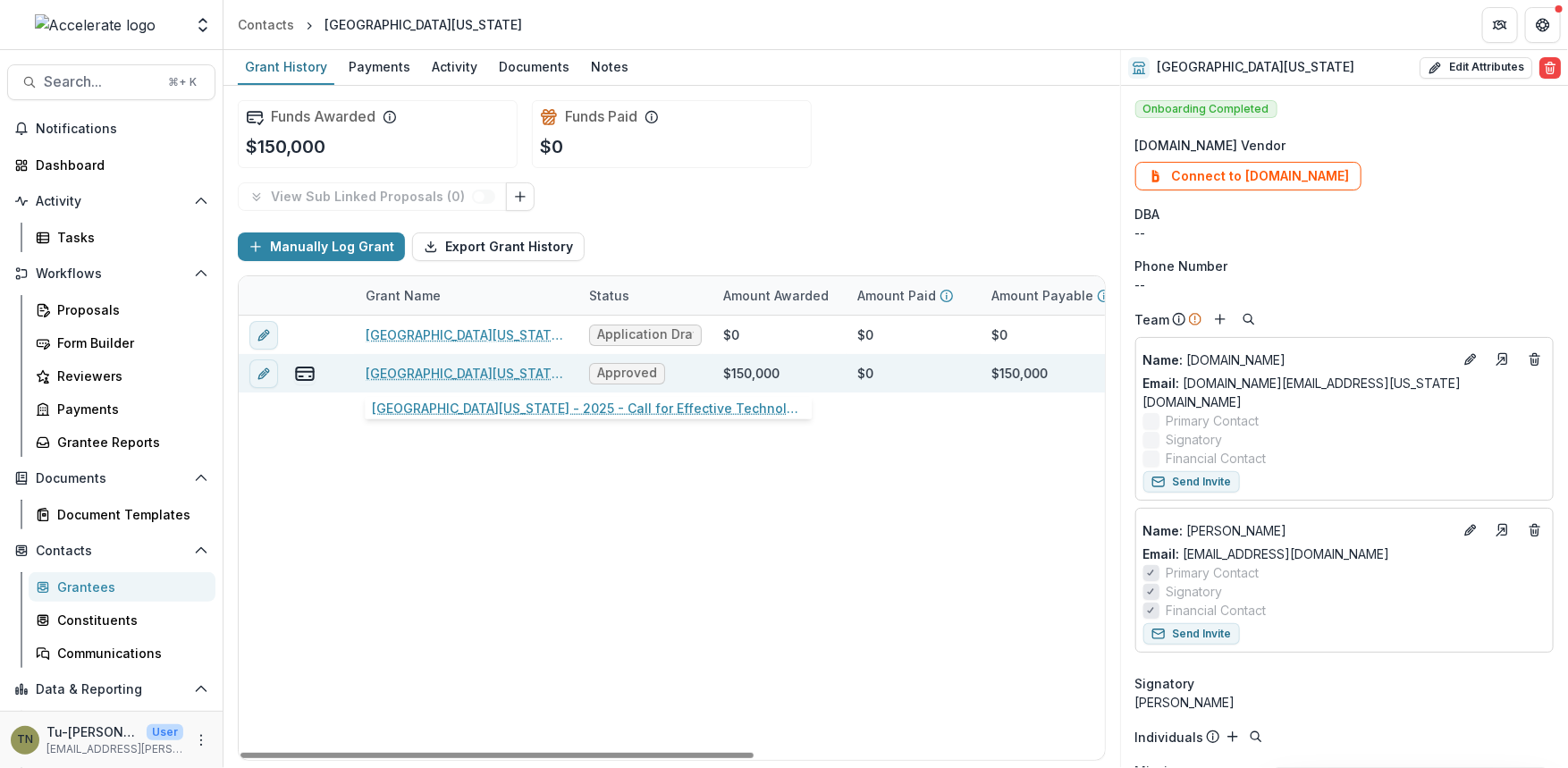
click at [501, 366] on link "[GEOGRAPHIC_DATA][US_STATE] - 2025 - Call for Effective Technology Grant Applic…" at bounding box center [466, 372] width 202 height 19
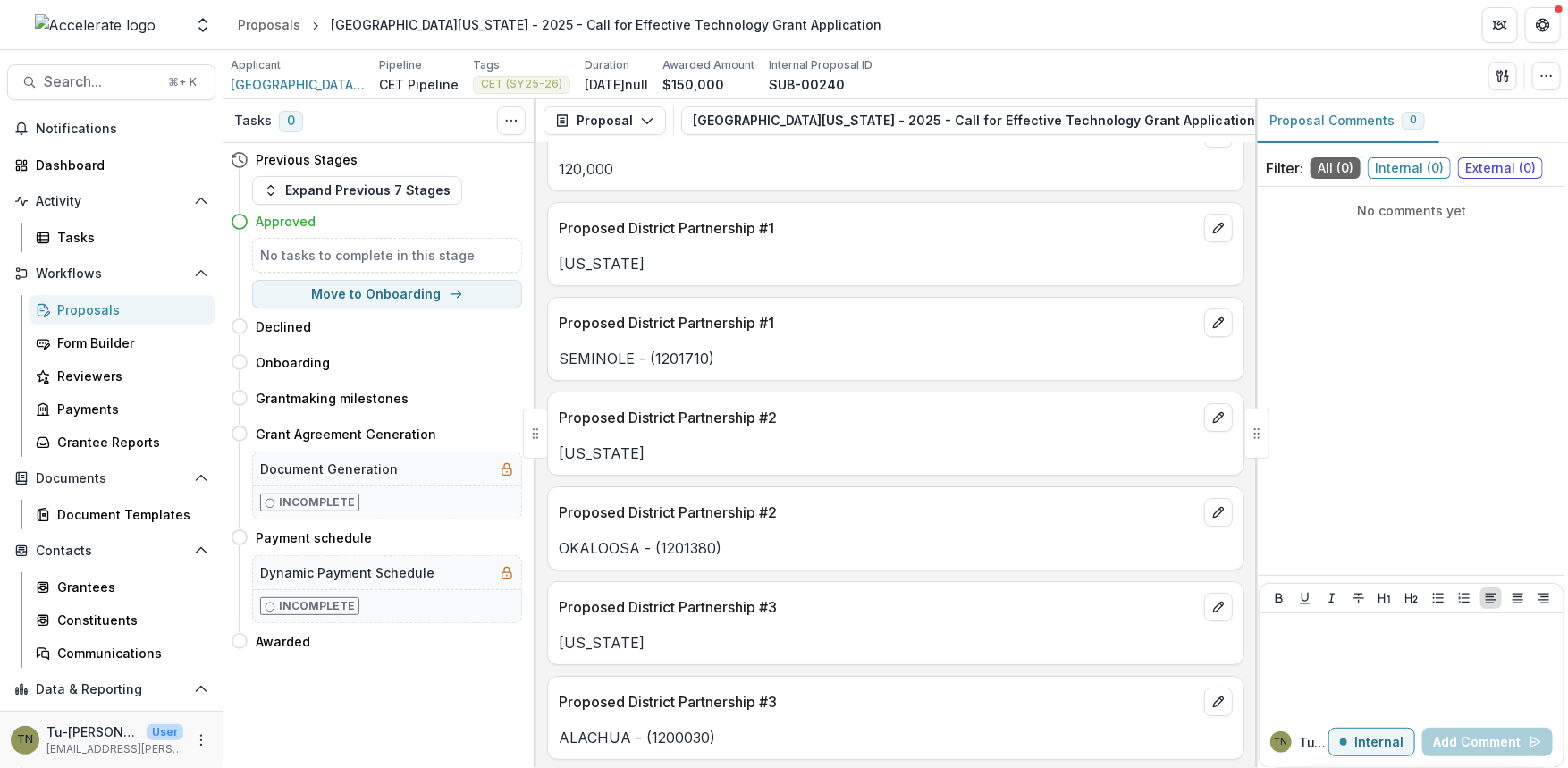
scroll to position [13795, 0]
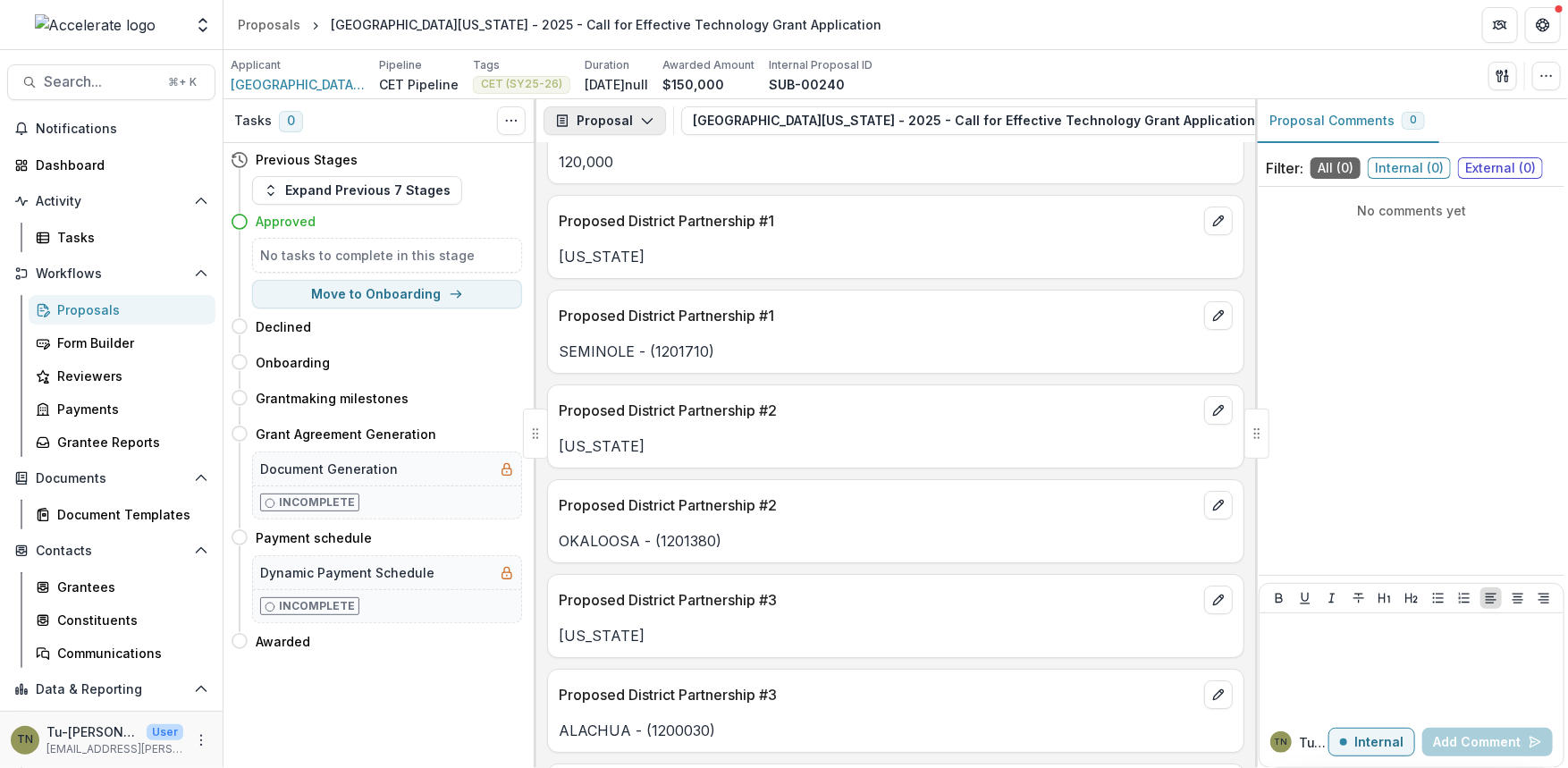
click at [652, 112] on button "Proposal" at bounding box center [605, 121] width 122 height 29
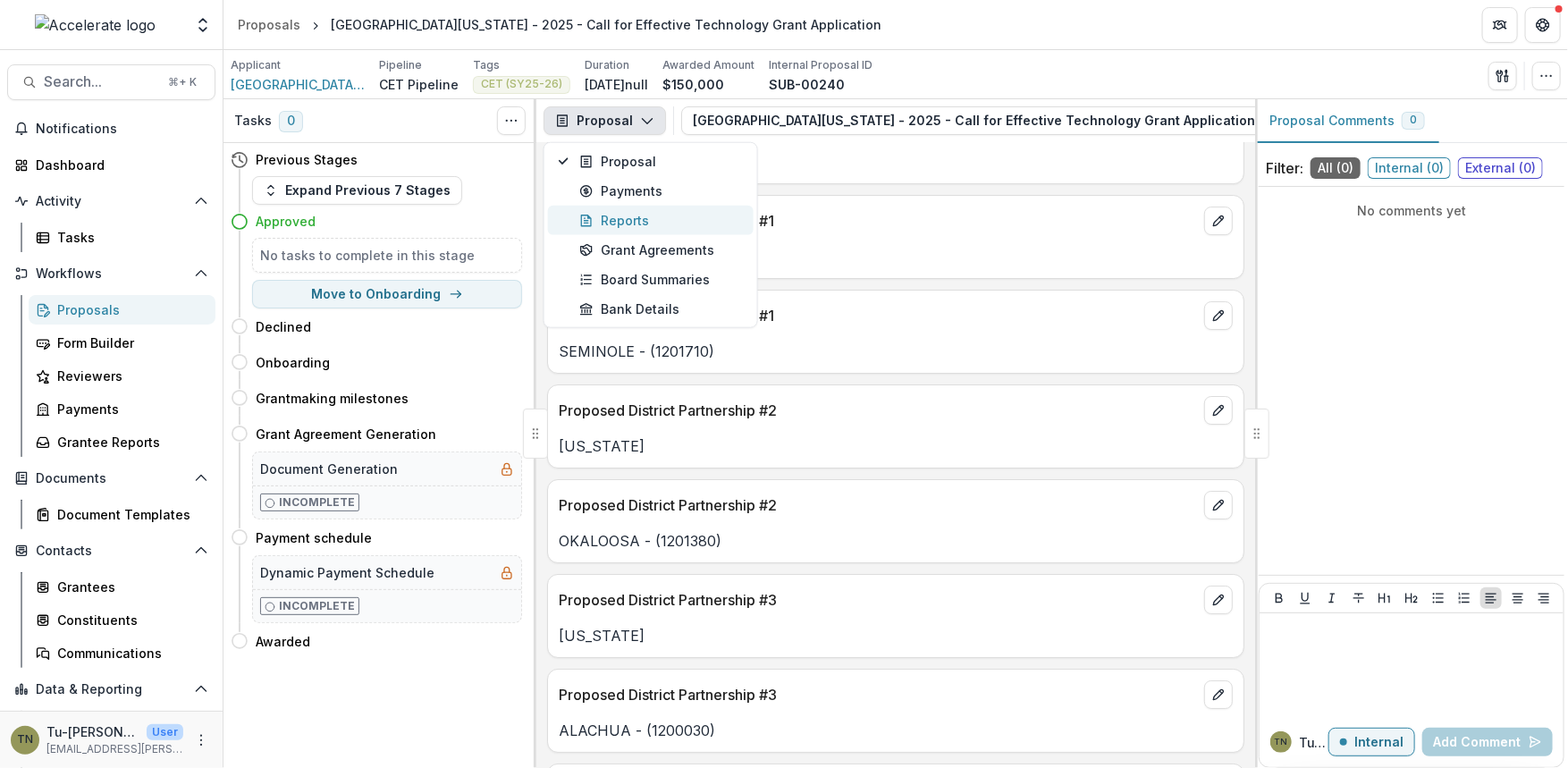
click at [641, 214] on div "Reports" at bounding box center [661, 220] width 164 height 19
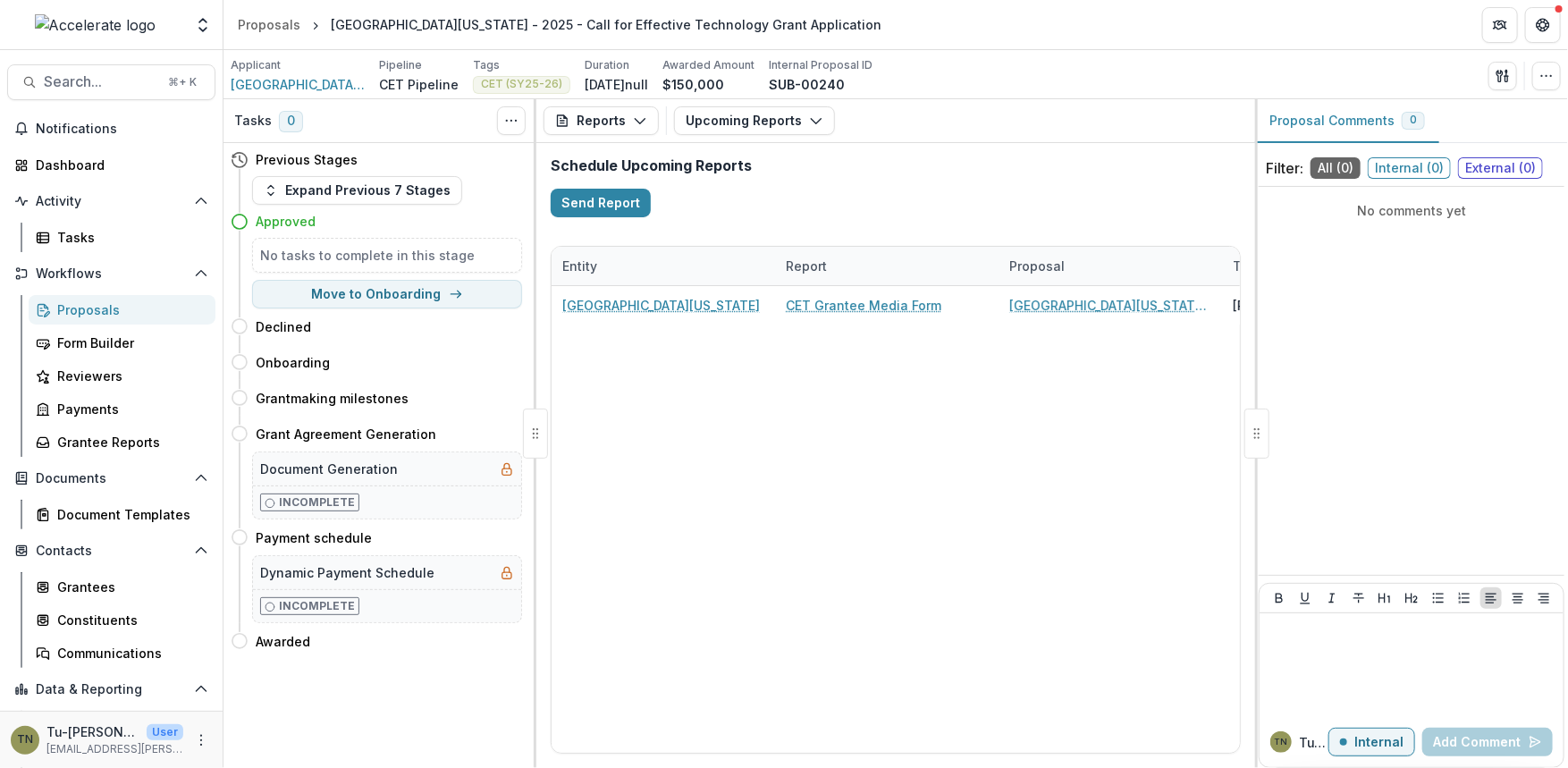
click at [731, 536] on div "[GEOGRAPHIC_DATA][US_STATE] CET Grantee Media Form [GEOGRAPHIC_DATA][US_STATE] …" at bounding box center [1199, 519] width 1296 height 467
click at [712, 116] on button "Upcoming Reports" at bounding box center [754, 121] width 161 height 29
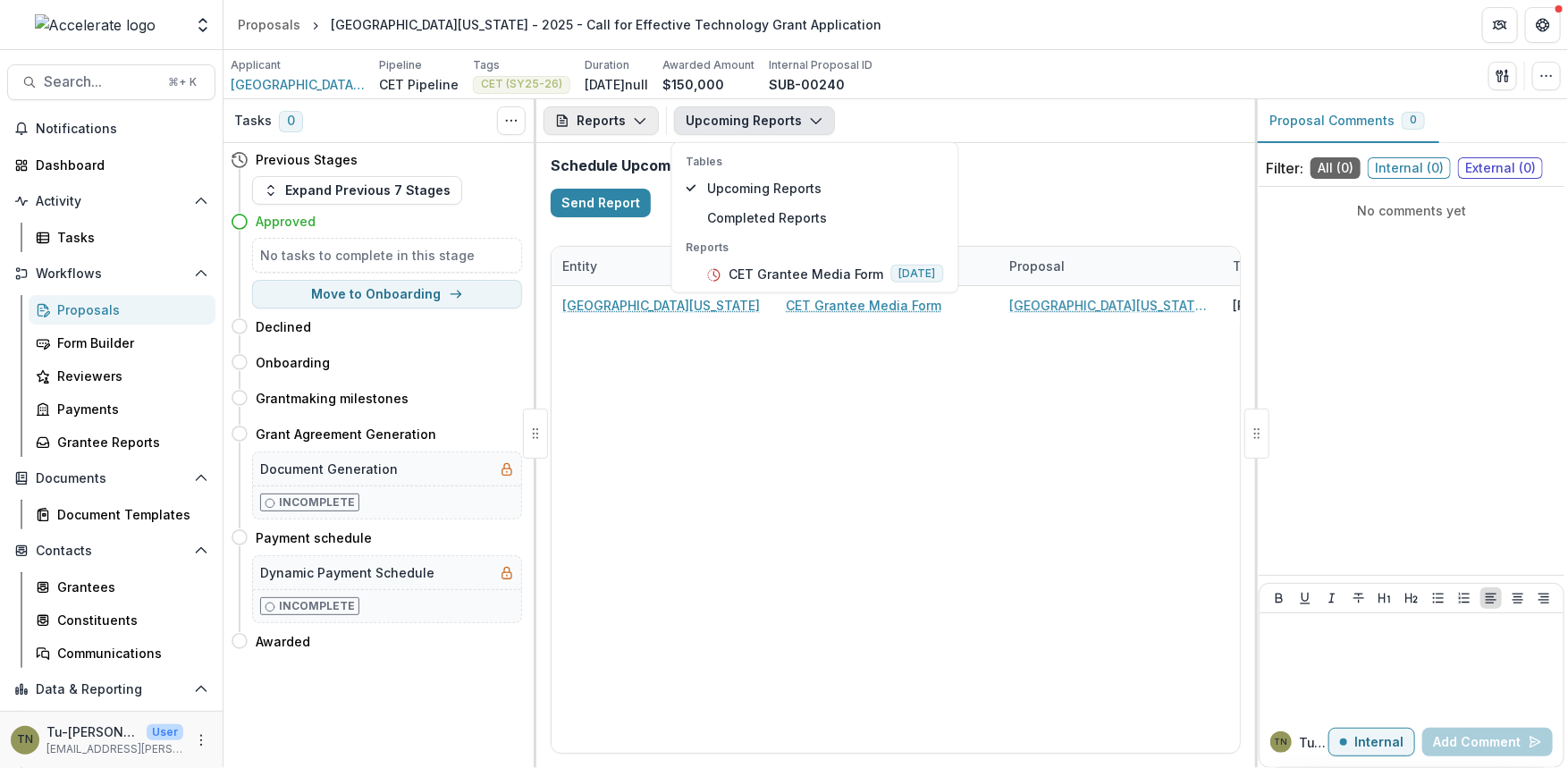
click at [626, 121] on button "Reports" at bounding box center [601, 121] width 115 height 29
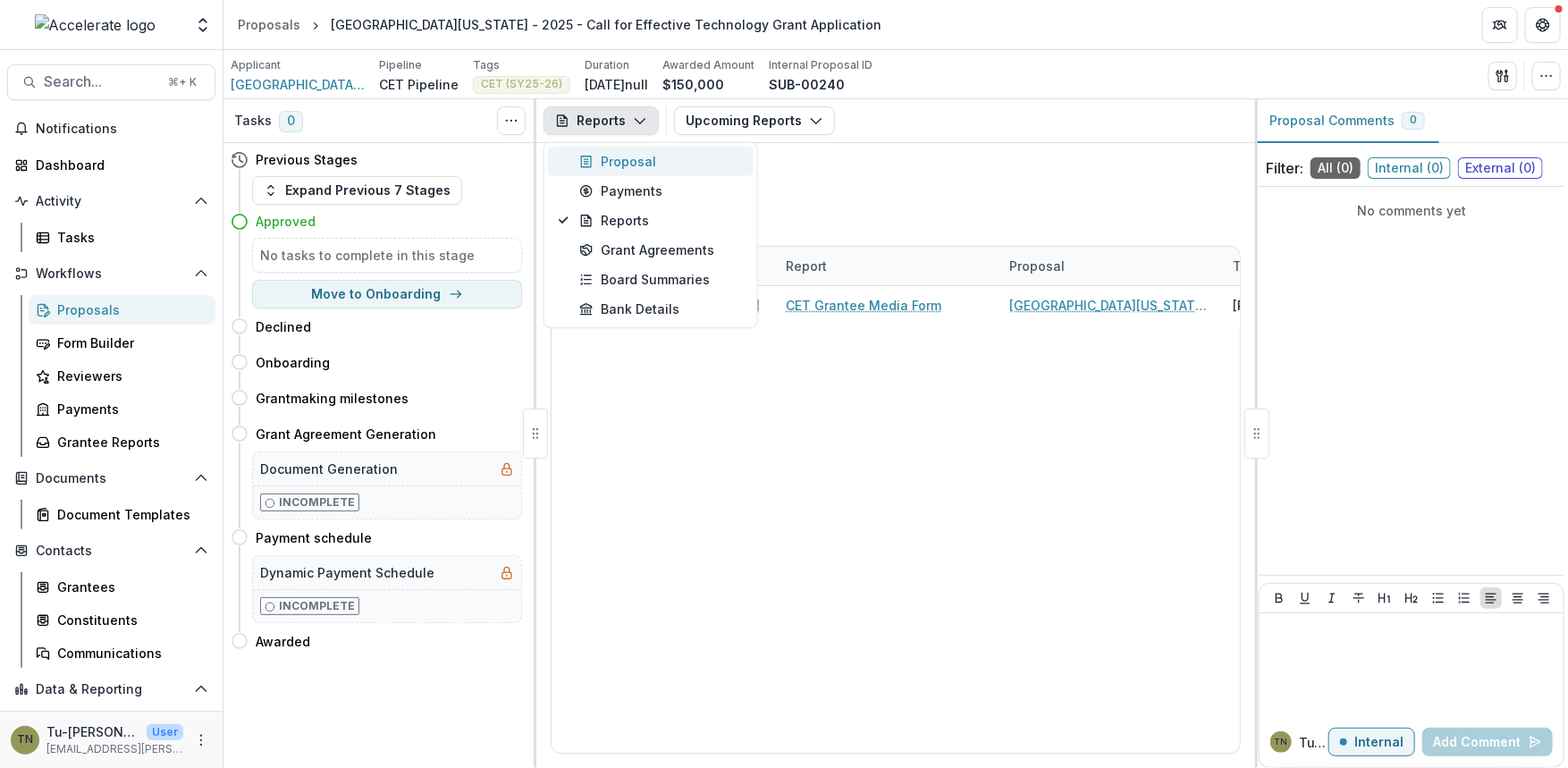
click at [632, 158] on div "Proposal" at bounding box center [661, 161] width 164 height 19
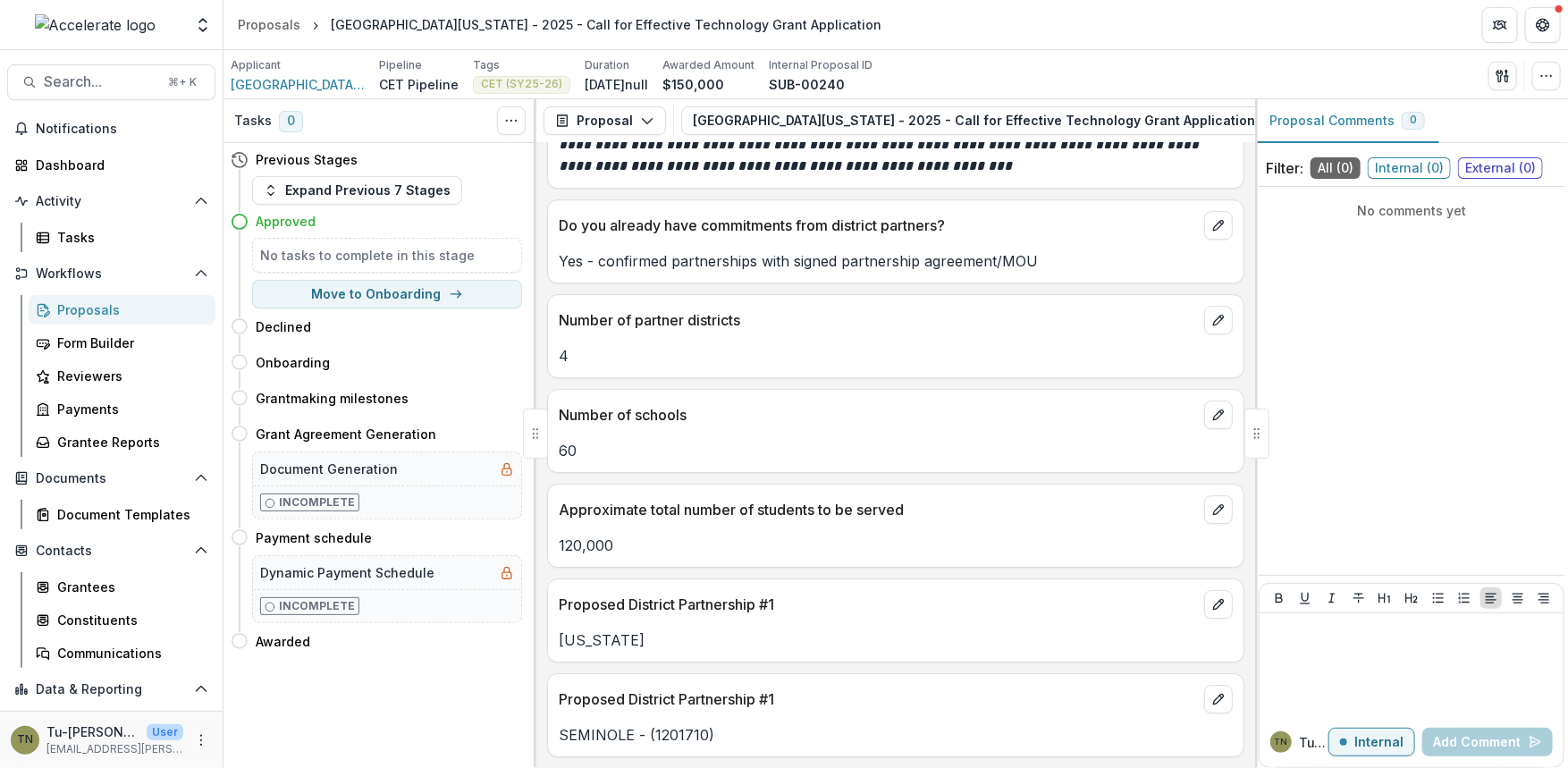
scroll to position [13420, 0]
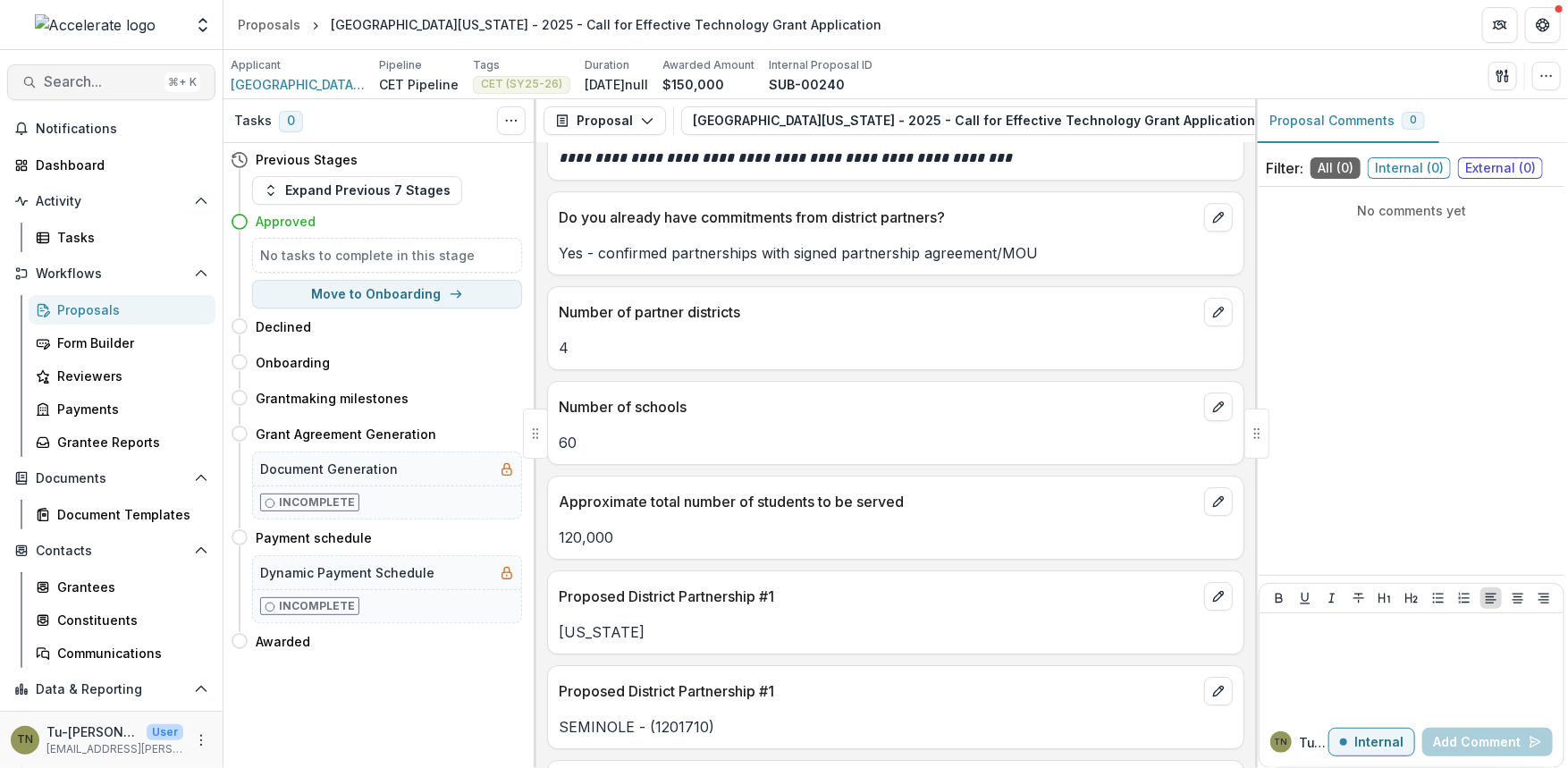
click at [99, 85] on span "Search..." at bounding box center [101, 81] width 113 height 17
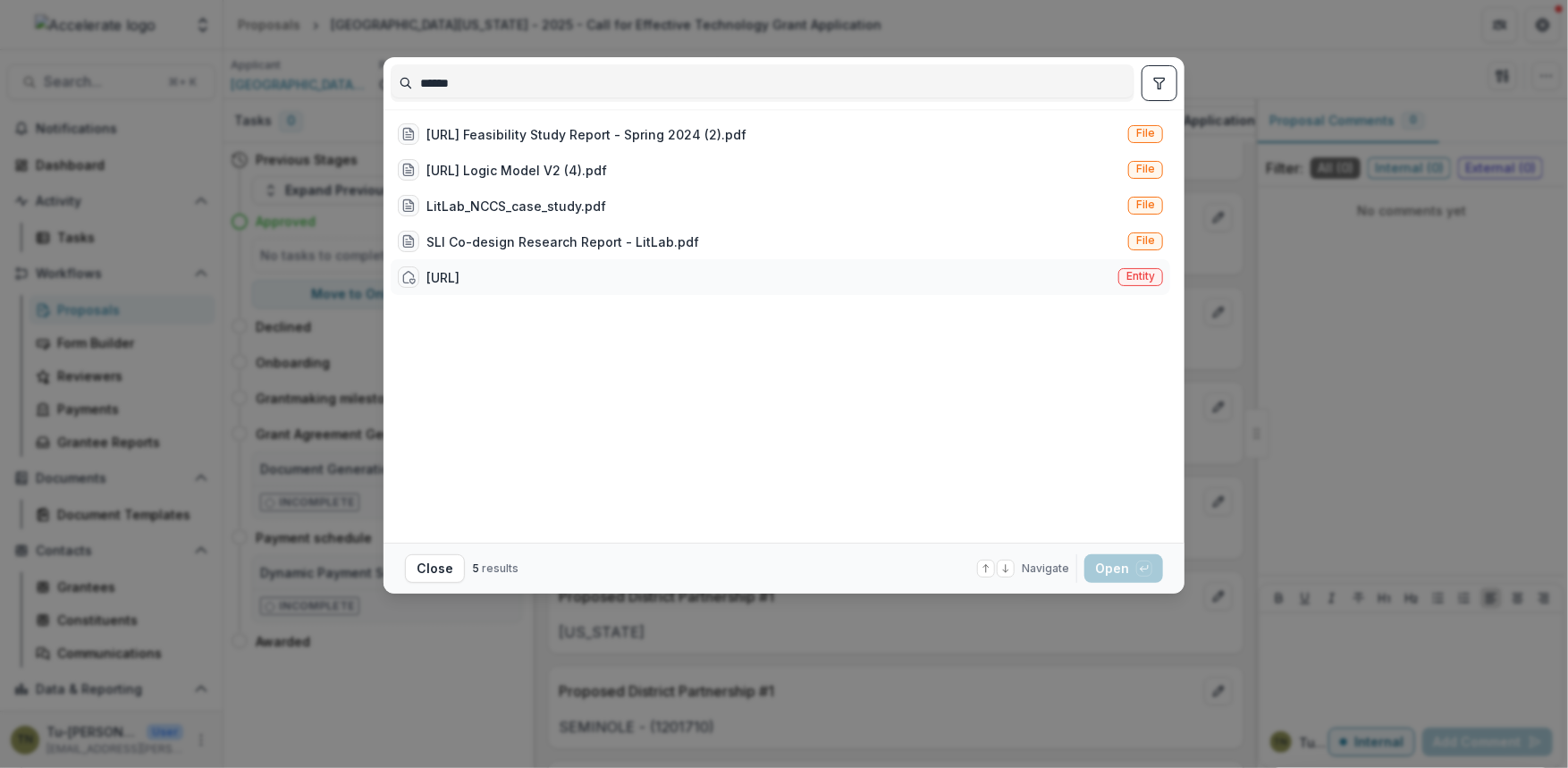
type input "******"
click at [503, 269] on div "[URL] Entity" at bounding box center [780, 277] width 780 height 36
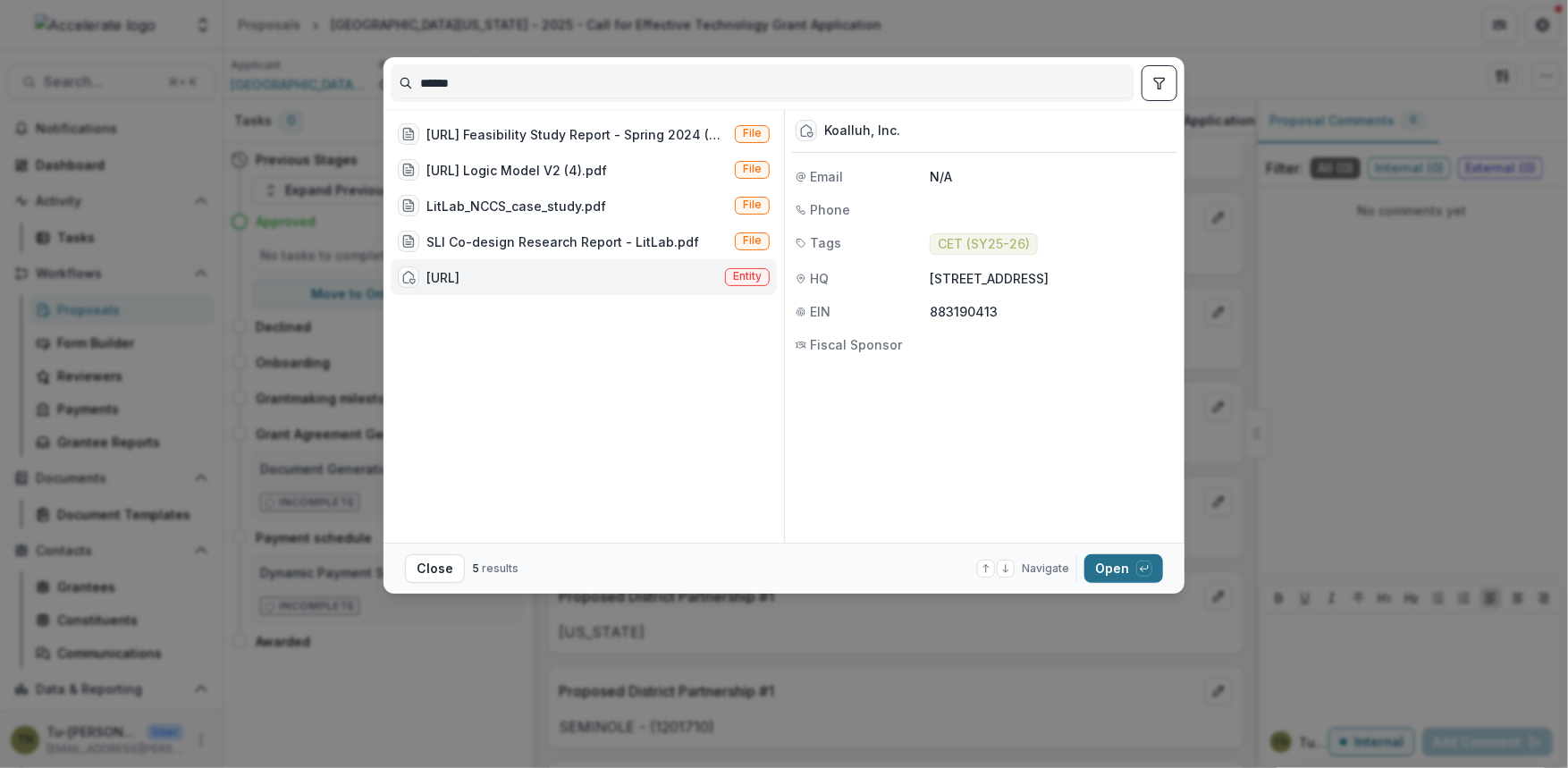
click at [1098, 573] on button "Open with enter key" at bounding box center [1124, 568] width 78 height 29
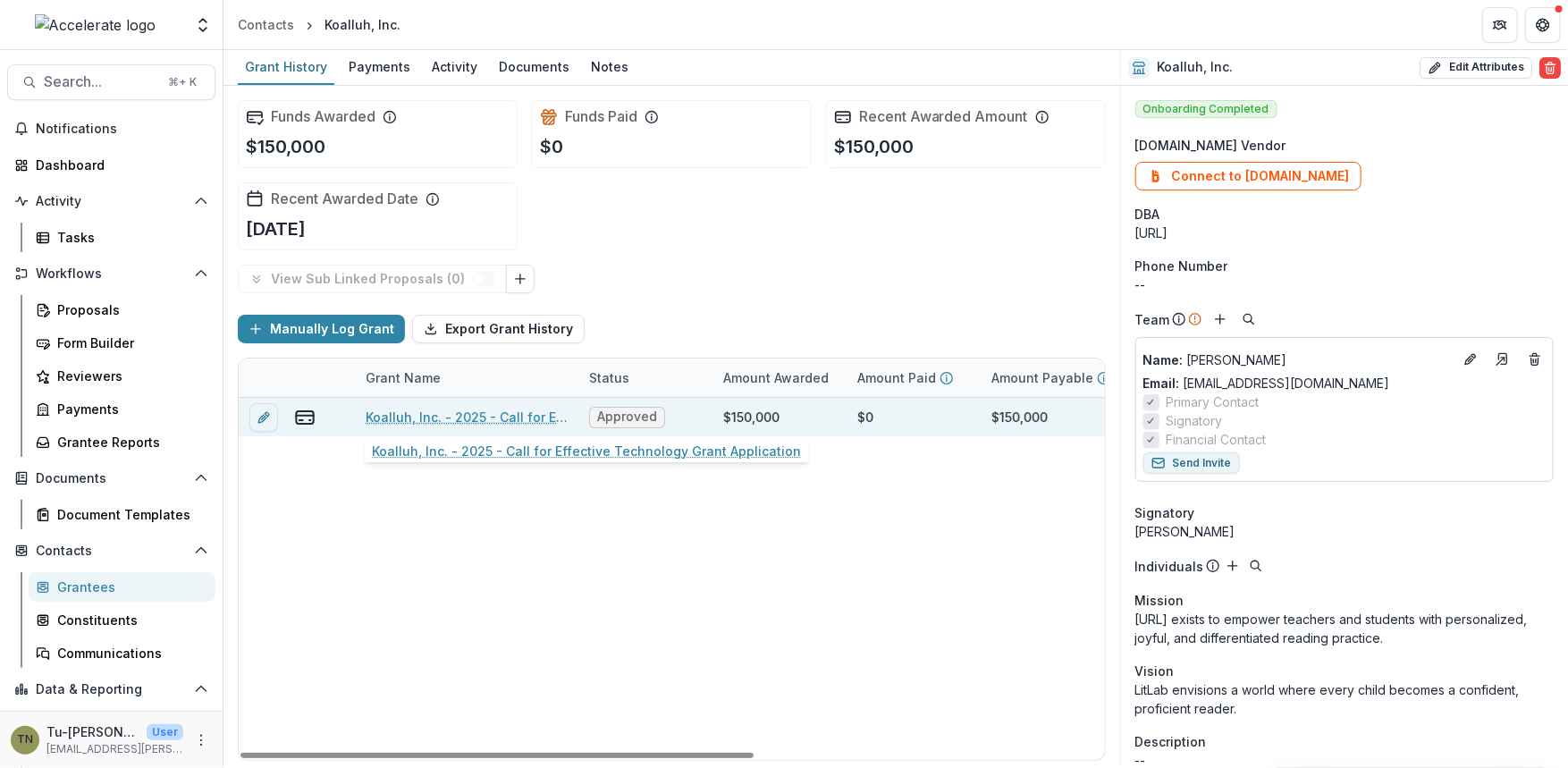
click at [488, 414] on link "Koalluh, Inc. - 2025 - Call for Effective Technology Grant Application" at bounding box center [466, 416] width 202 height 19
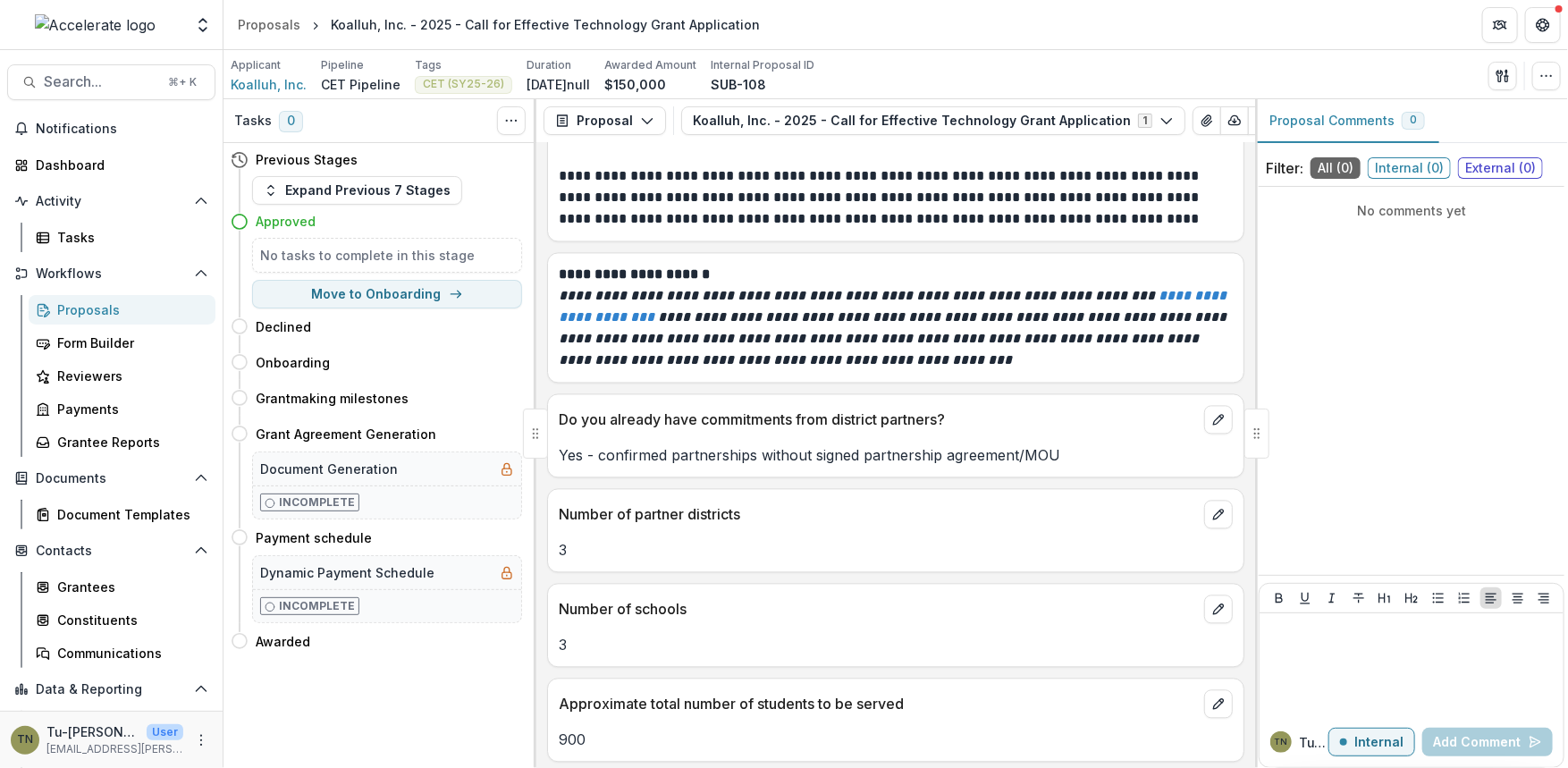
scroll to position [12434, 0]
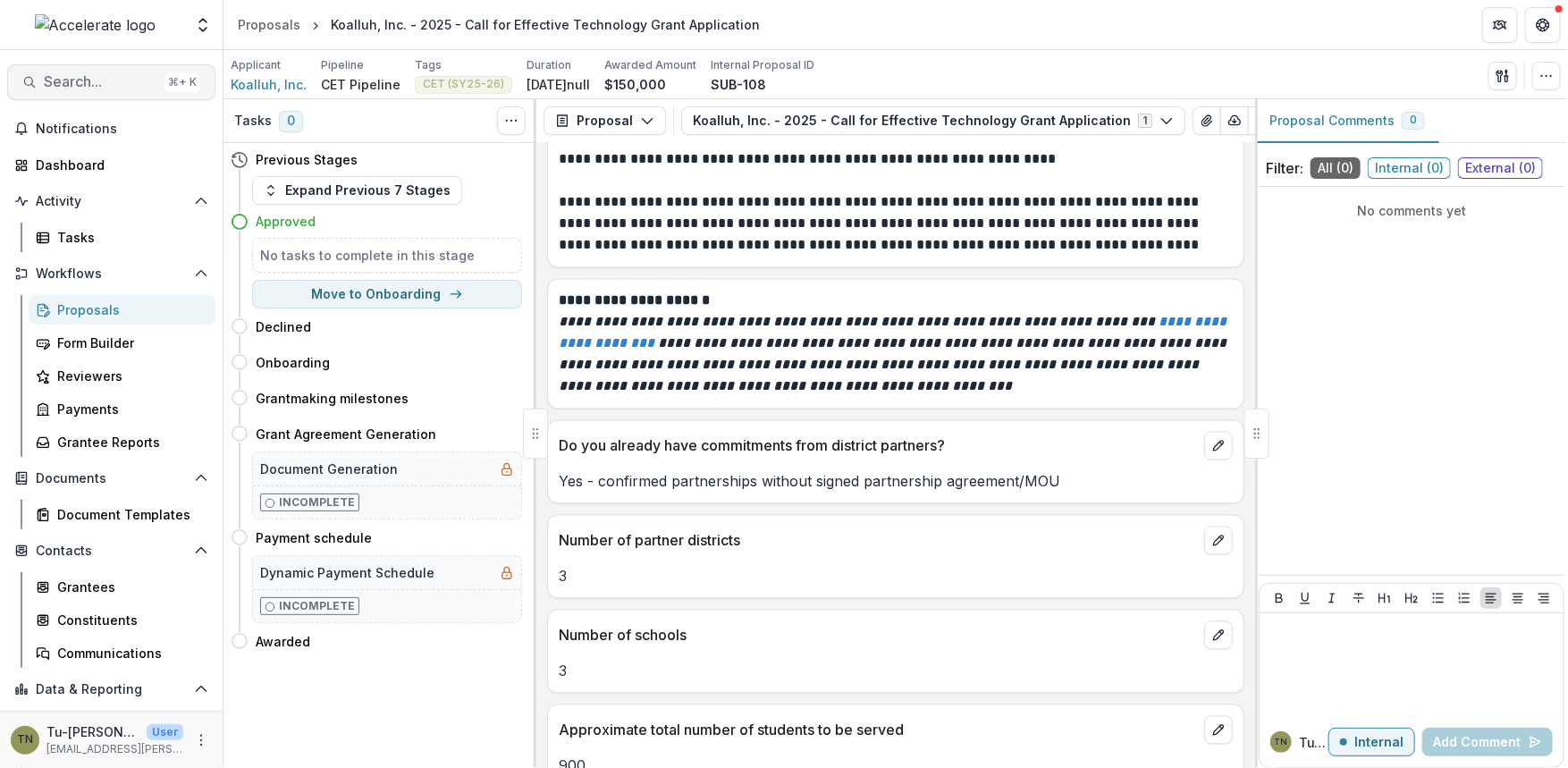
click at [105, 84] on span "Search..." at bounding box center [101, 81] width 113 height 17
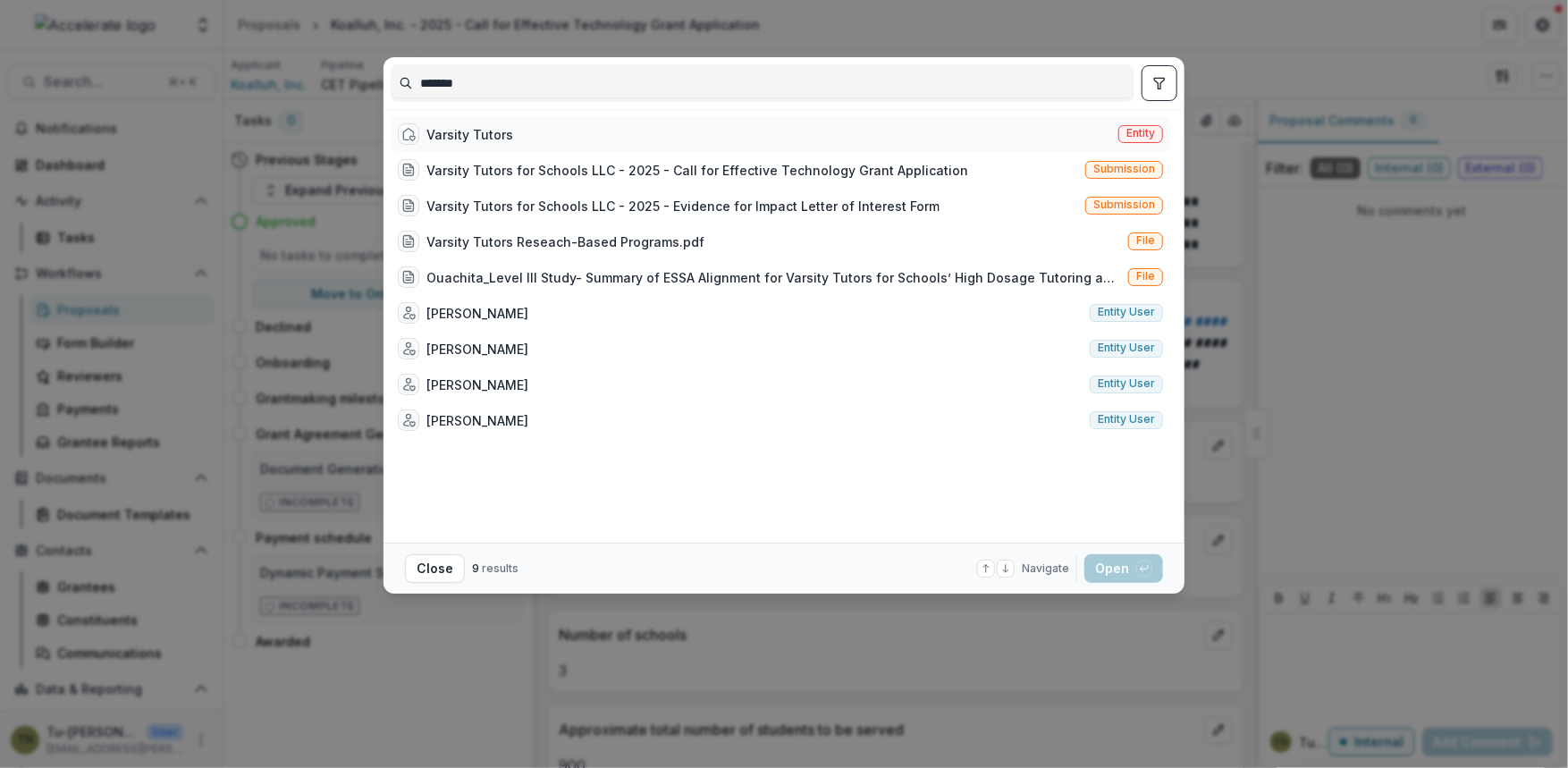
type input "*******"
click at [481, 130] on div "Varsity Tutors" at bounding box center [470, 134] width 86 height 19
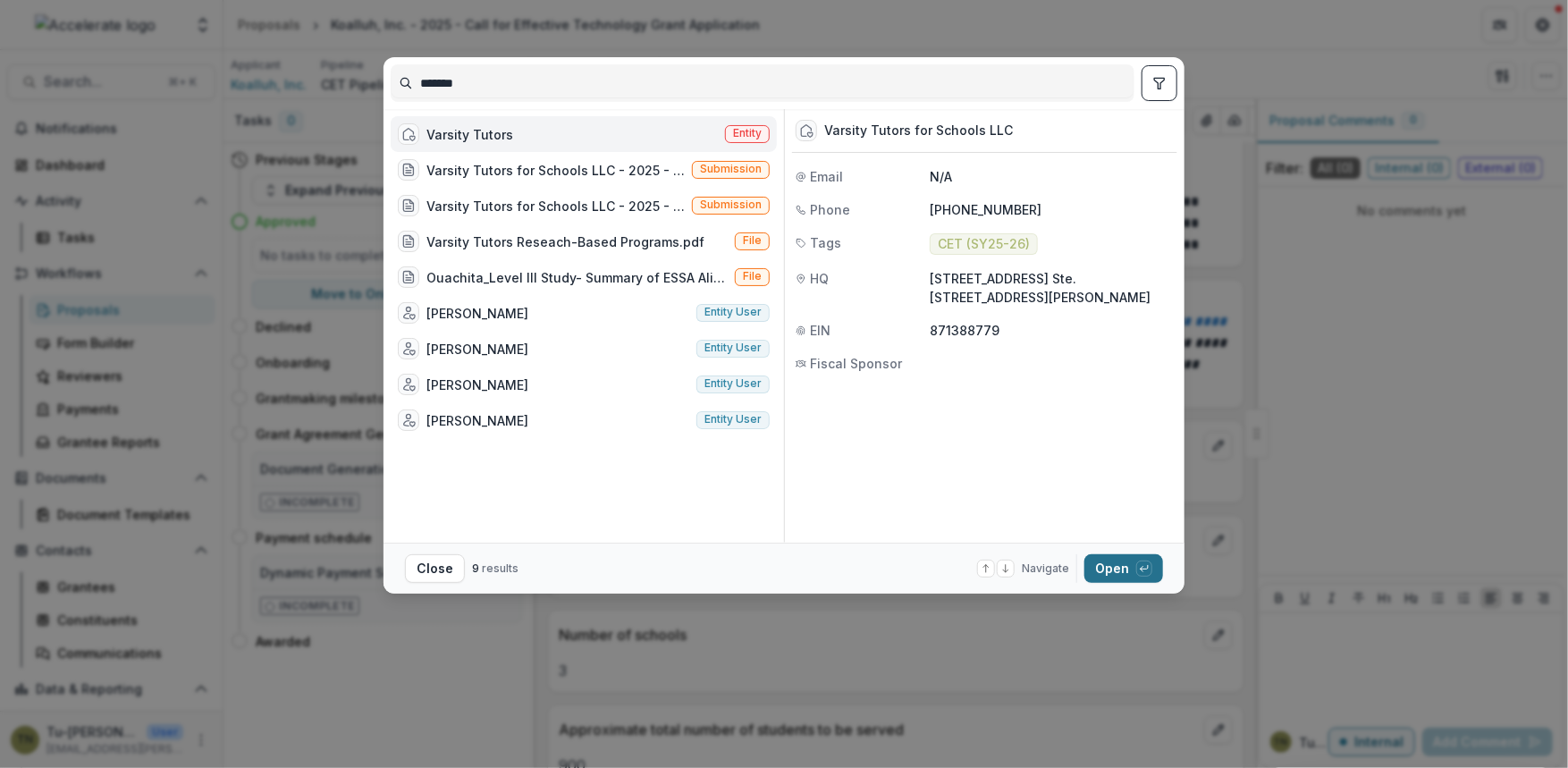
click at [1103, 567] on button "Open with enter key" at bounding box center [1124, 568] width 78 height 29
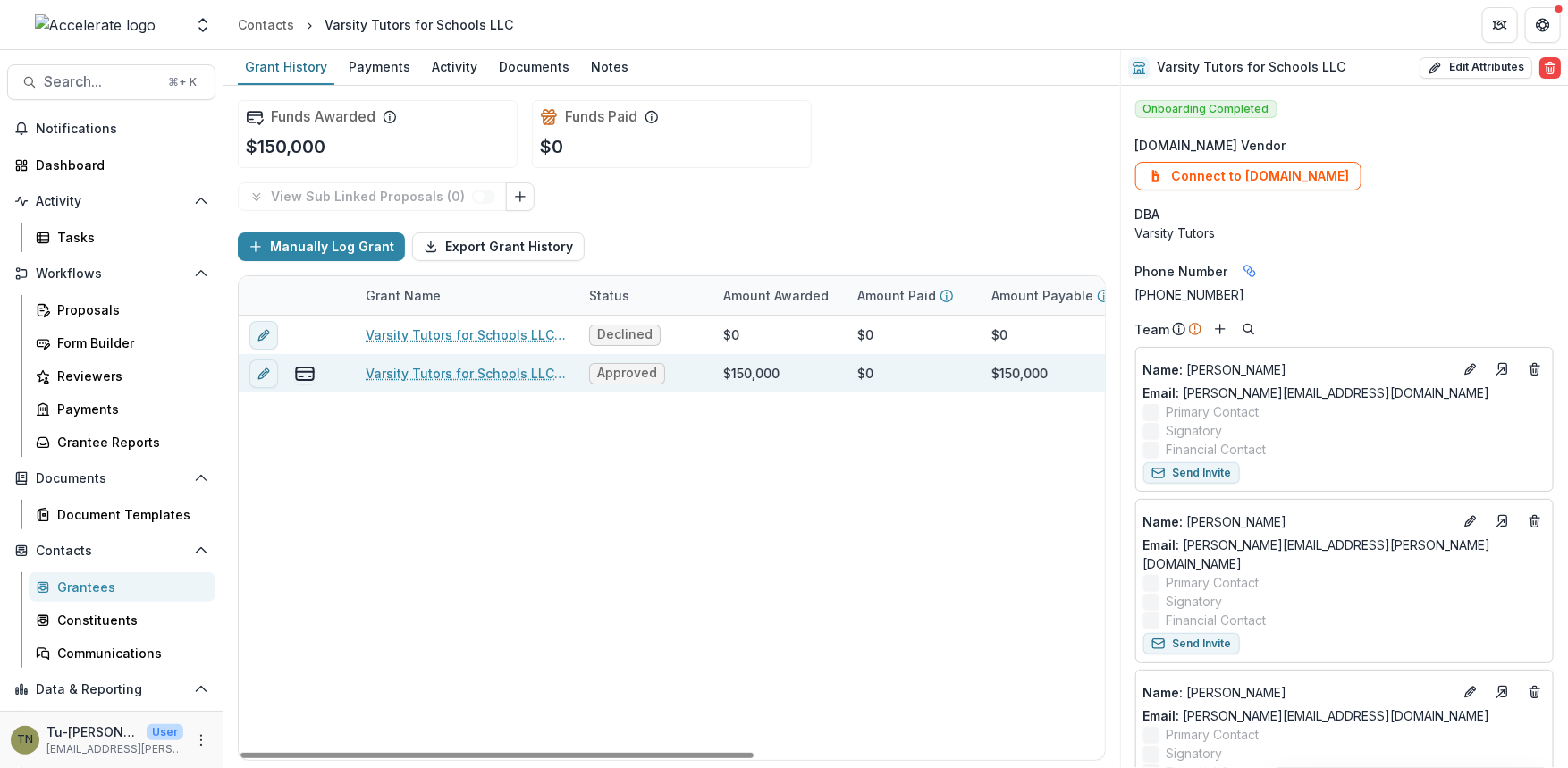
click at [461, 372] on link "Varsity Tutors for Schools LLC - 2025 - Call for Effective Technology Grant App…" at bounding box center [466, 372] width 202 height 19
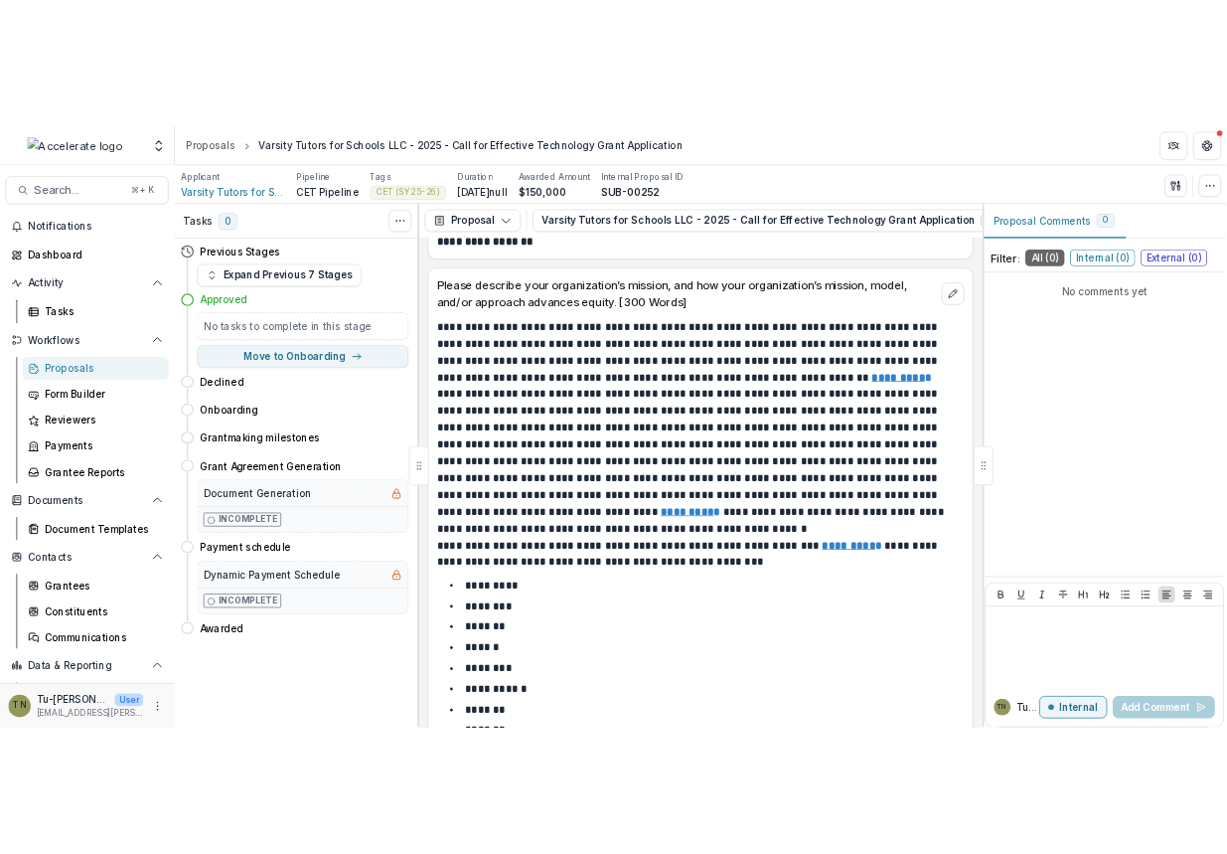
scroll to position [805, 0]
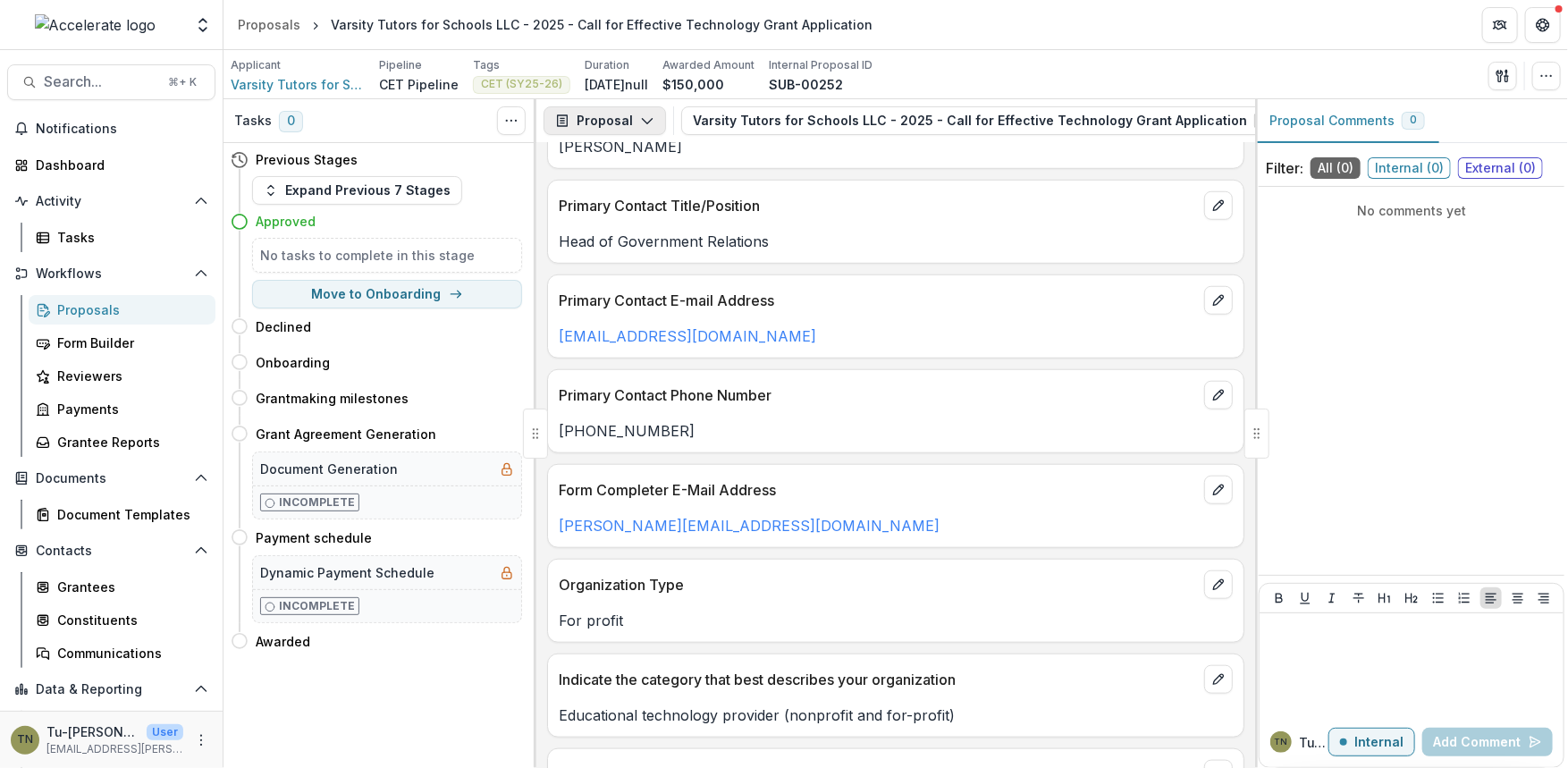
click at [618, 121] on button "Proposal" at bounding box center [605, 121] width 122 height 29
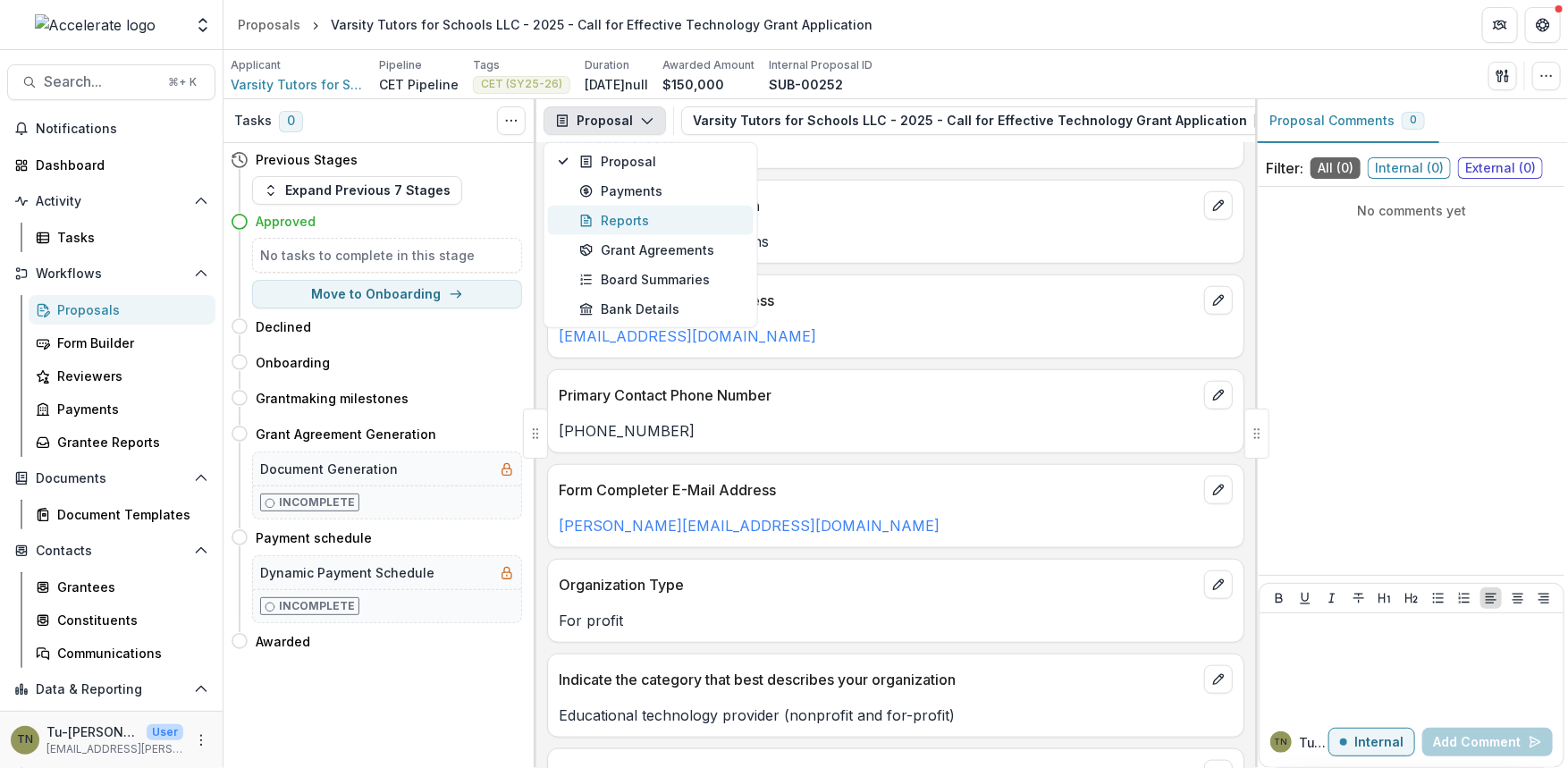
click at [632, 216] on div "Reports" at bounding box center [661, 220] width 164 height 19
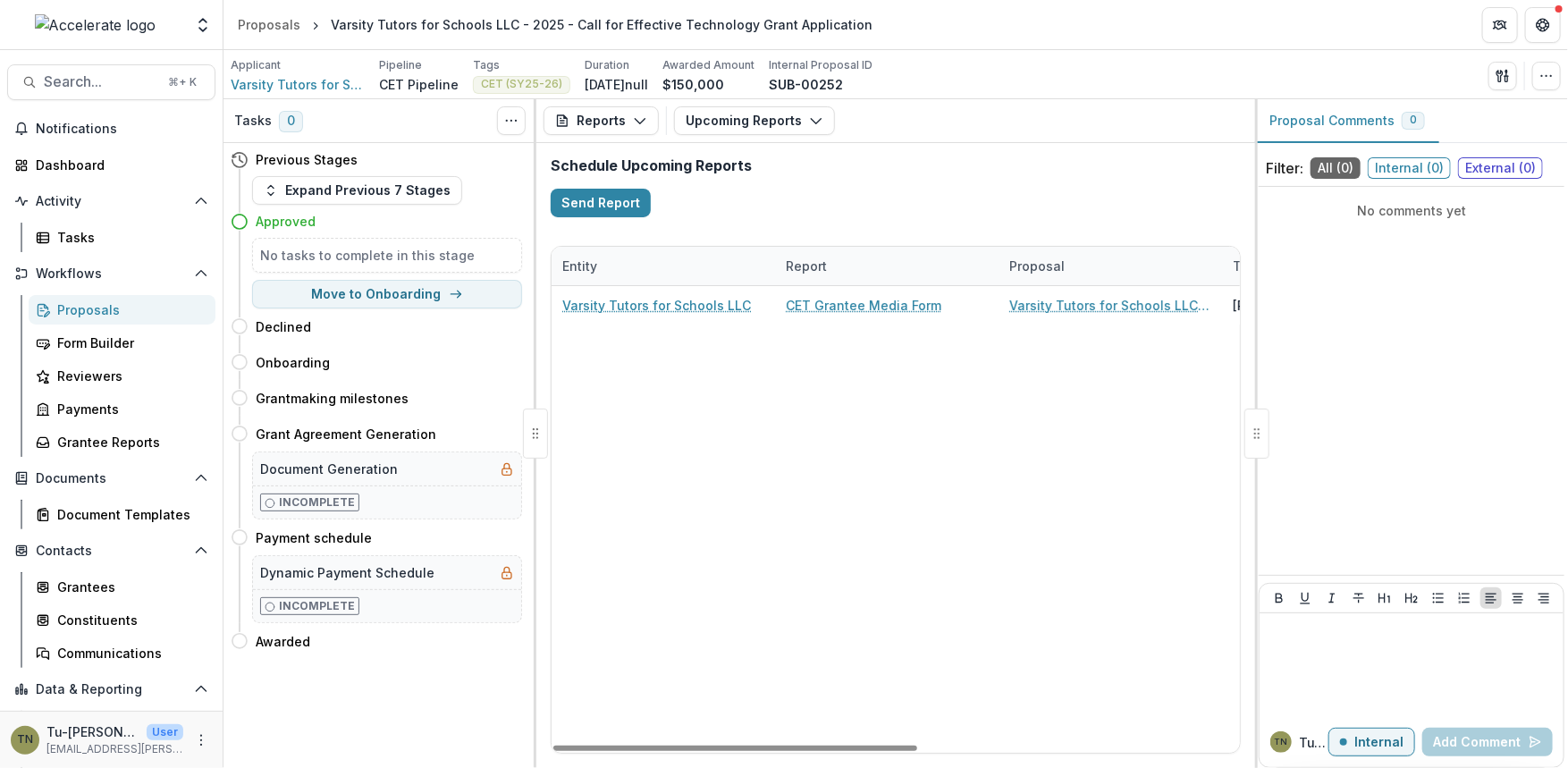
click at [719, 383] on div "Varsity Tutors for Schools LLC CET Grantee Media Form Varsity Tutors for School…" at bounding box center [1199, 519] width 1296 height 467
